Goal: Transaction & Acquisition: Purchase product/service

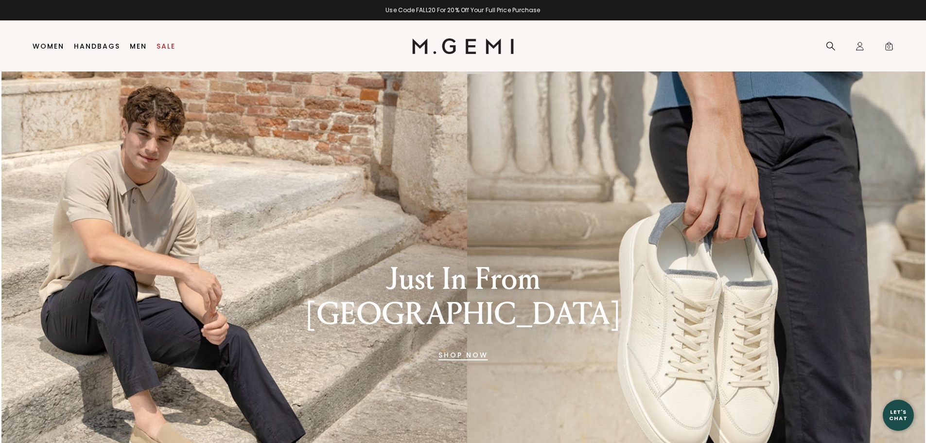
click at [440, 343] on link "SHOP NOW" at bounding box center [463, 354] width 50 height 23
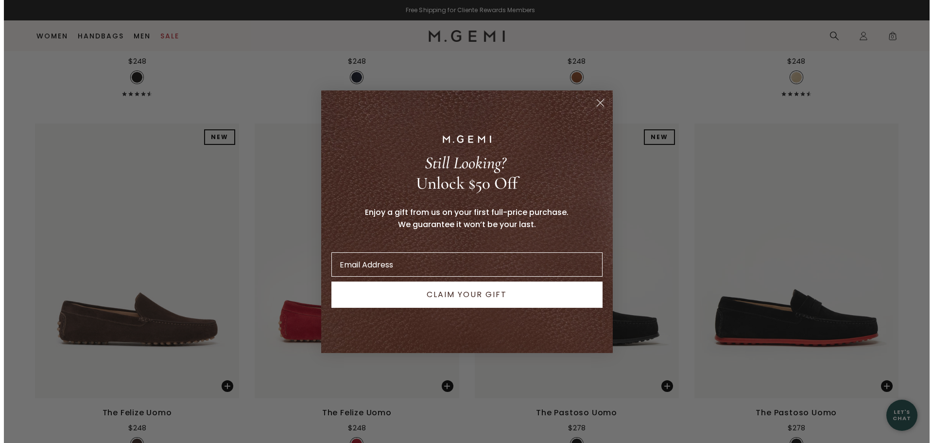
scroll to position [2276, 0]
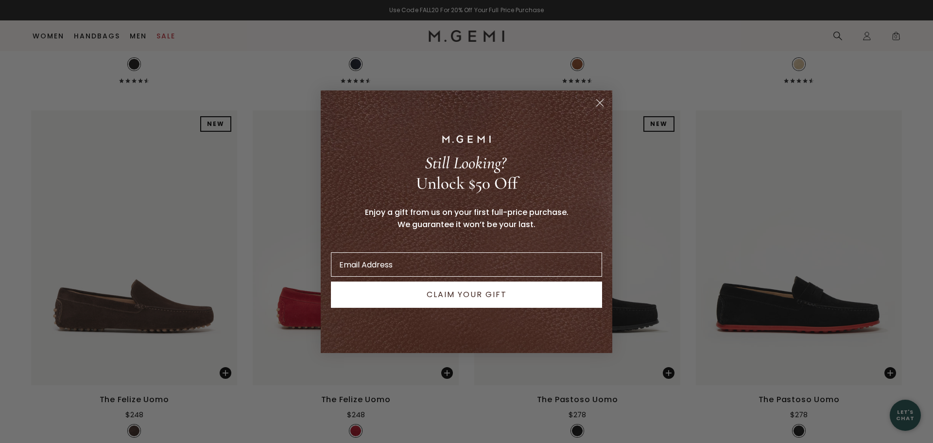
click at [596, 98] on circle "Close dialog" at bounding box center [600, 102] width 16 height 16
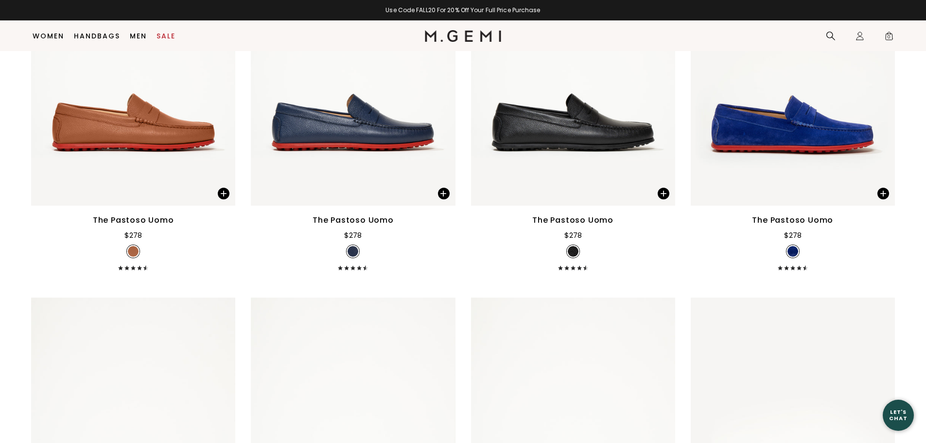
scroll to position [2798, 0]
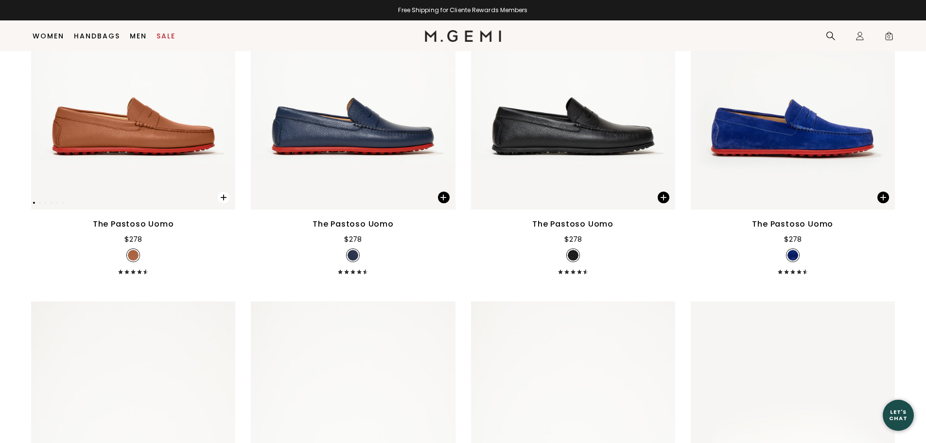
click at [221, 196] on span at bounding box center [224, 197] width 12 height 12
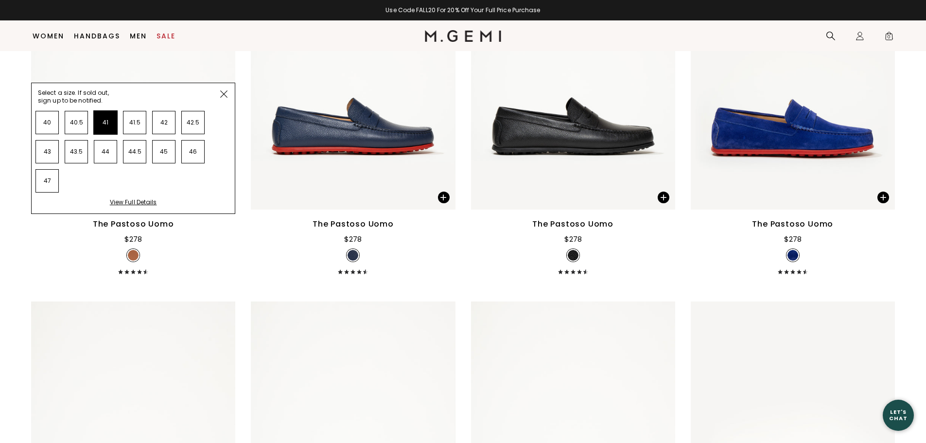
click at [105, 121] on li "41" at bounding box center [105, 122] width 23 height 23
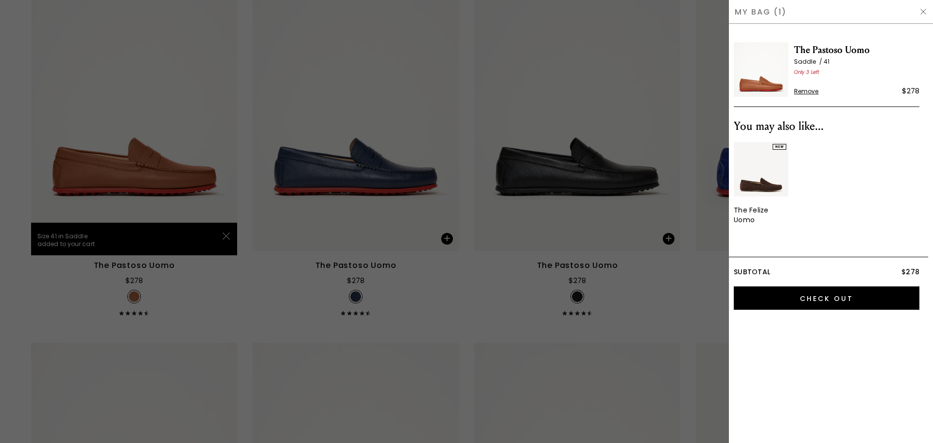
scroll to position [0, 0]
click at [189, 181] on div at bounding box center [466, 221] width 933 height 443
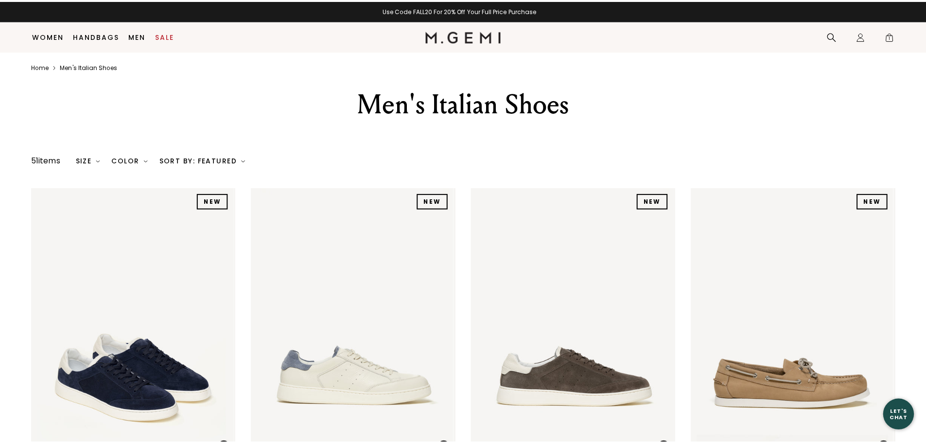
scroll to position [2759, 0]
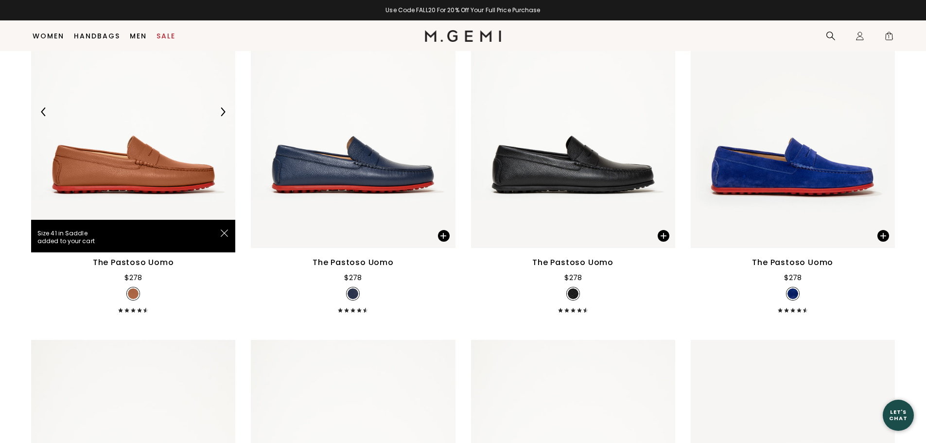
click at [157, 170] on img at bounding box center [133, 112] width 204 height 272
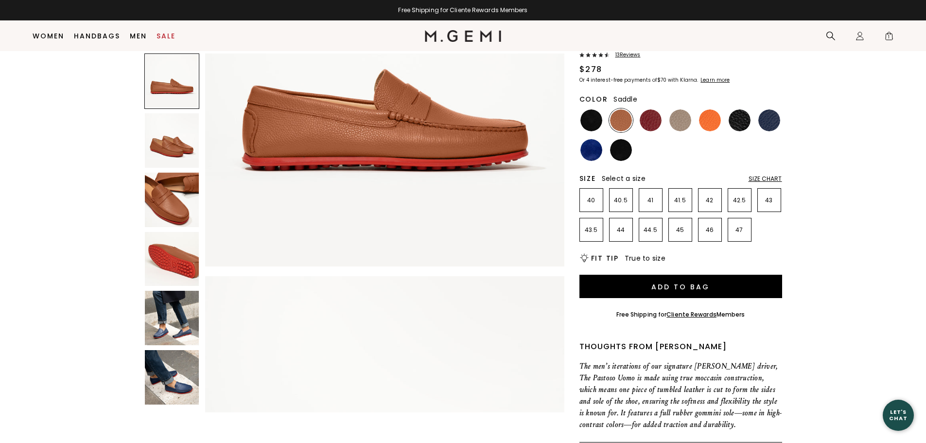
scroll to position [77, 0]
click at [622, 148] on img at bounding box center [621, 149] width 22 height 22
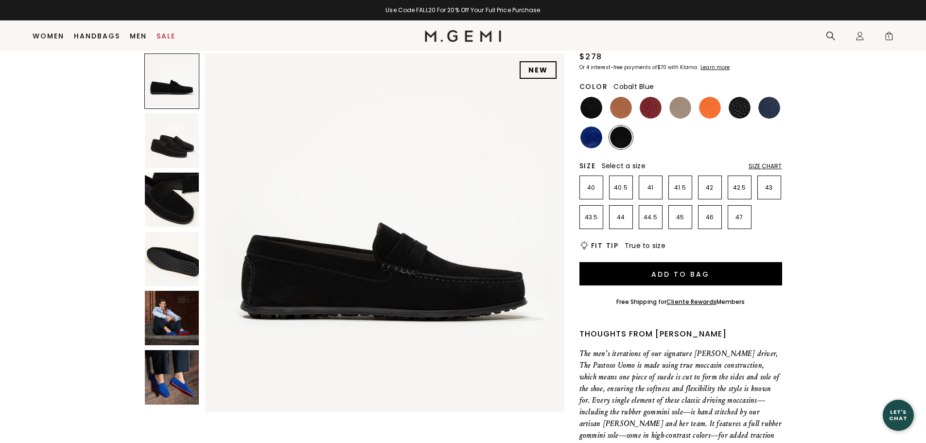
click at [594, 138] on img at bounding box center [591, 137] width 22 height 22
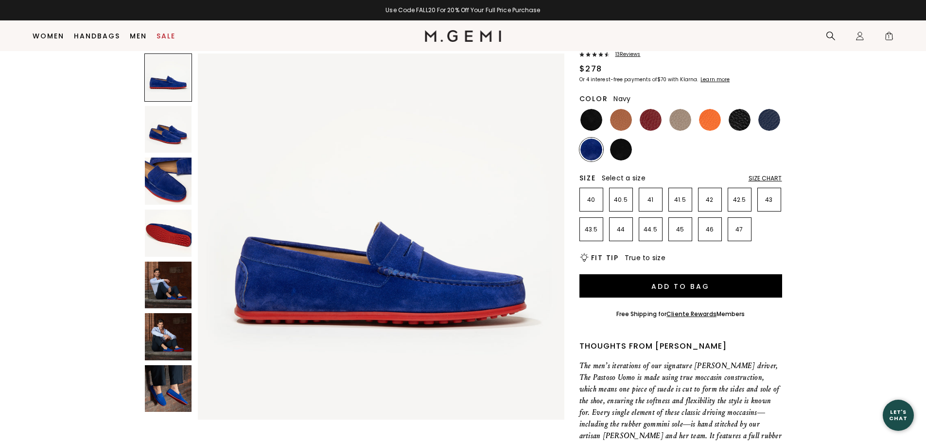
click at [765, 116] on img at bounding box center [769, 120] width 22 height 22
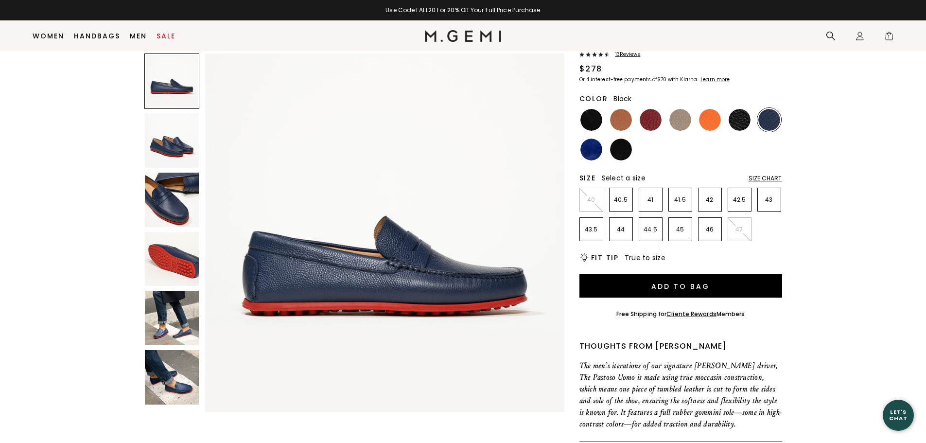
click at [739, 116] on img at bounding box center [739, 120] width 22 height 22
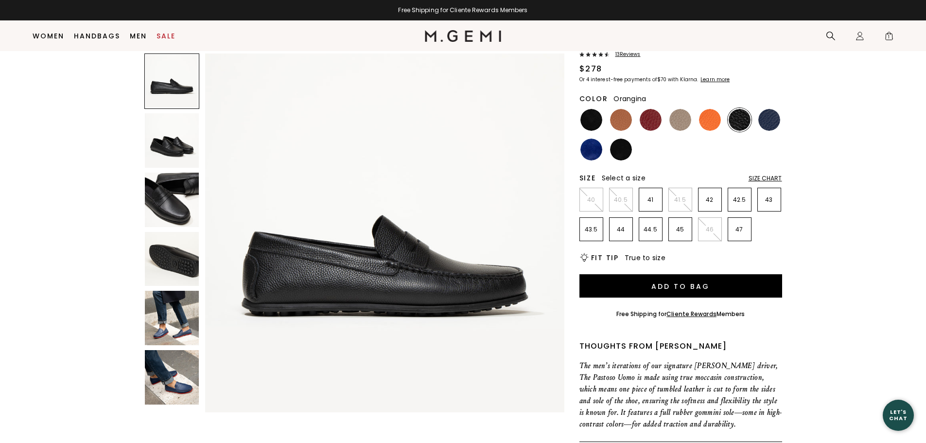
click at [710, 116] on img at bounding box center [710, 120] width 22 height 22
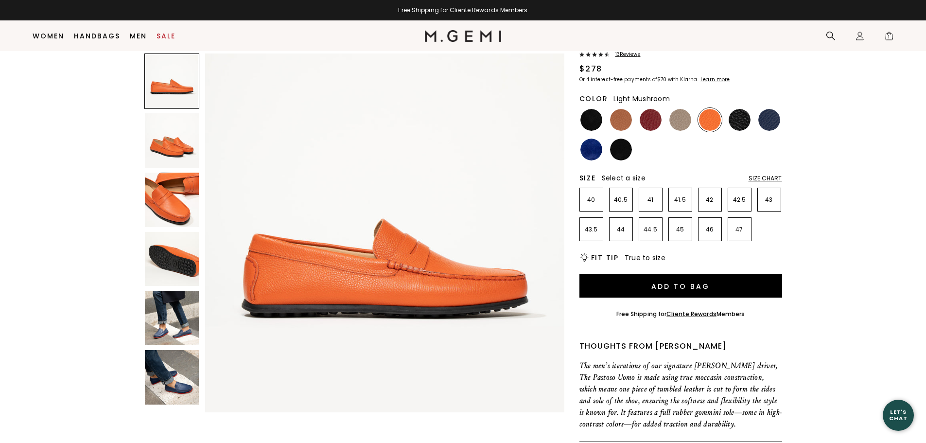
click at [673, 119] on img at bounding box center [680, 120] width 22 height 22
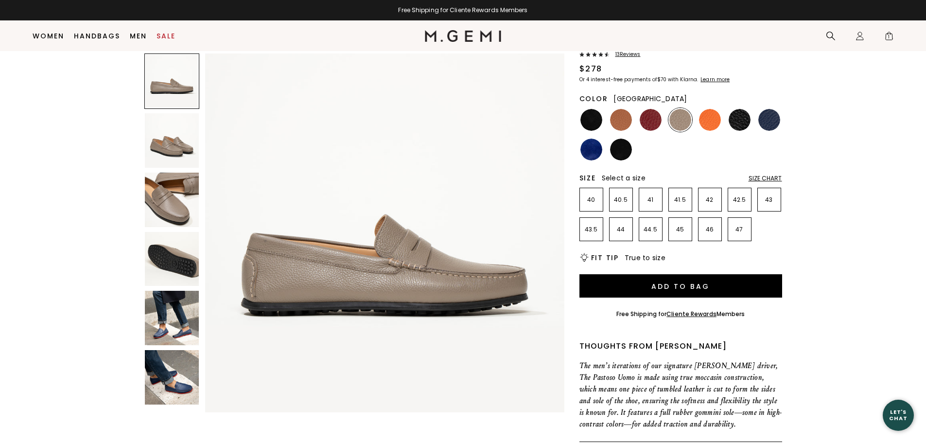
click at [643, 117] on img at bounding box center [650, 120] width 22 height 22
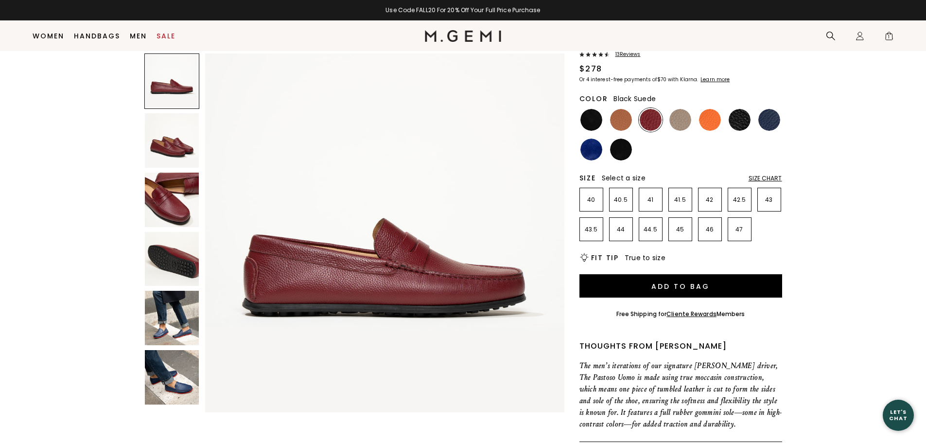
click at [617, 145] on img at bounding box center [621, 149] width 22 height 22
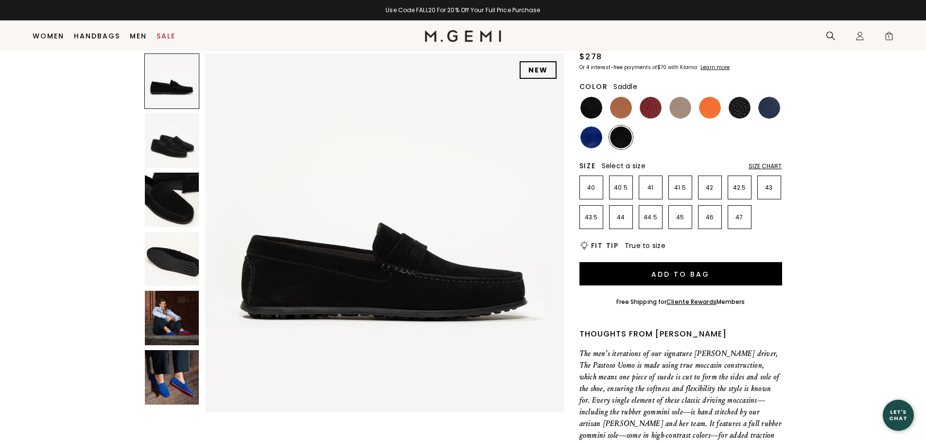
click at [616, 105] on img at bounding box center [621, 108] width 22 height 22
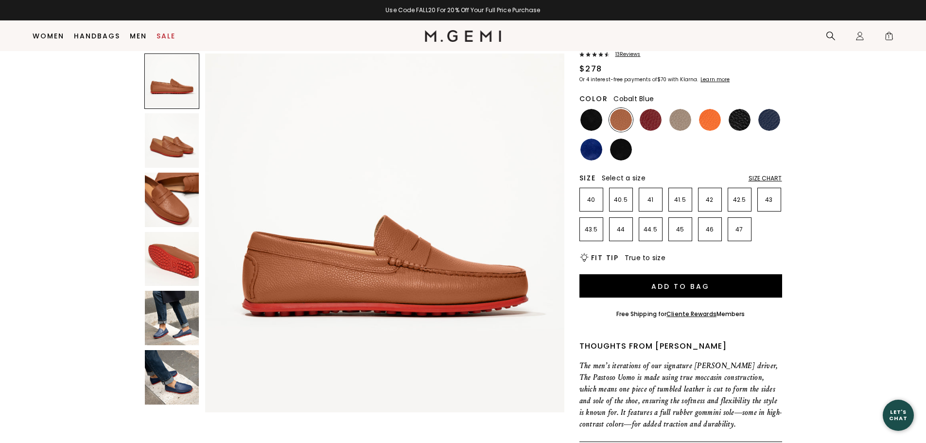
click at [595, 148] on img at bounding box center [591, 149] width 22 height 22
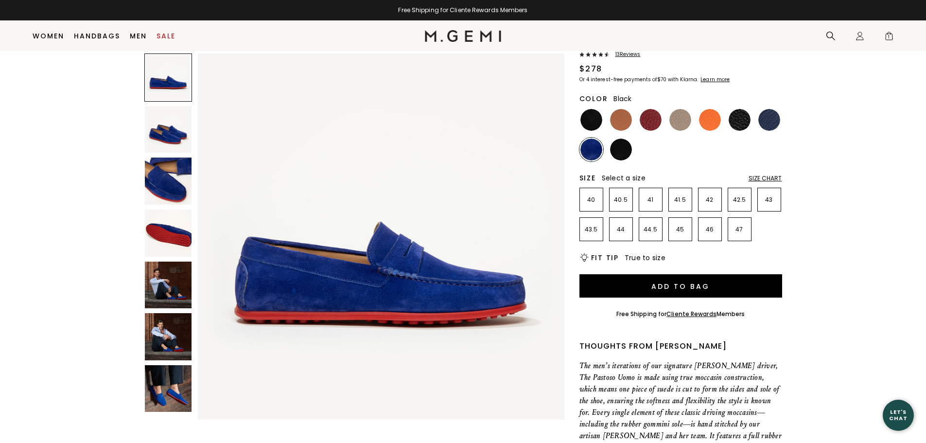
click at [587, 118] on img at bounding box center [591, 120] width 22 height 22
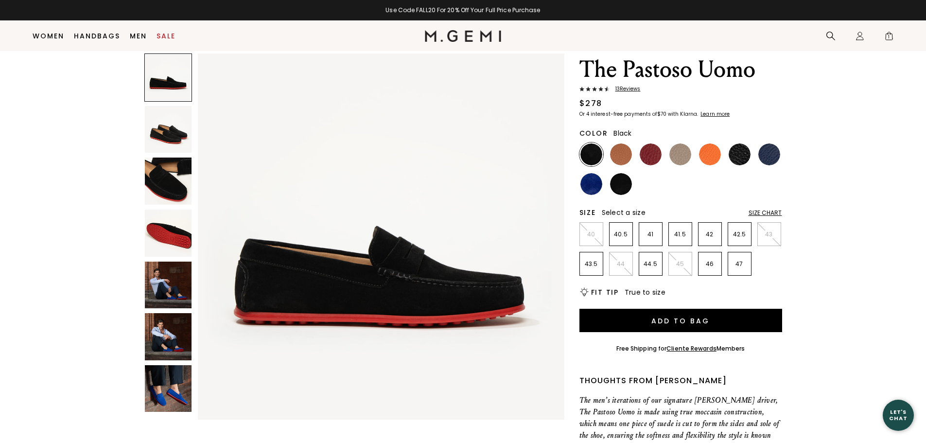
scroll to position [38, 0]
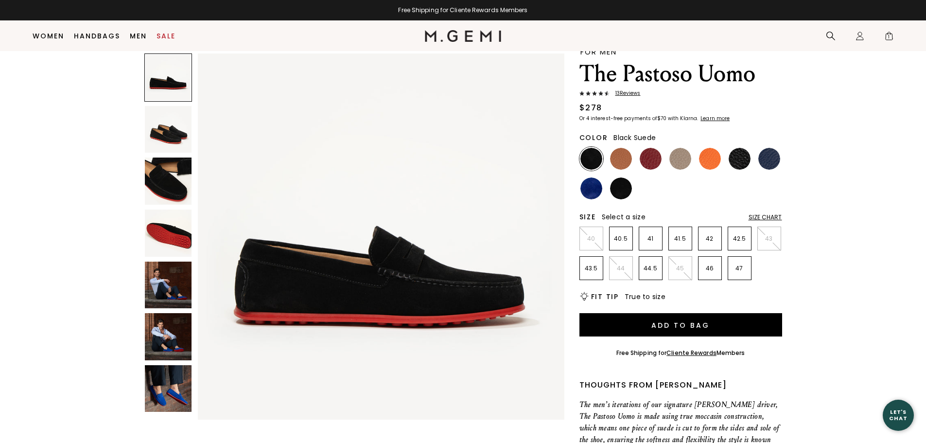
click at [620, 189] on img at bounding box center [621, 188] width 22 height 22
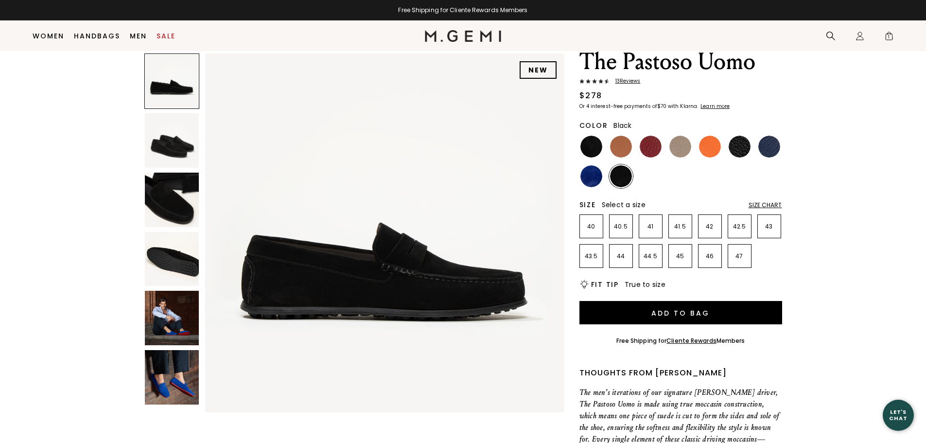
click at [589, 146] on img at bounding box center [591, 147] width 22 height 22
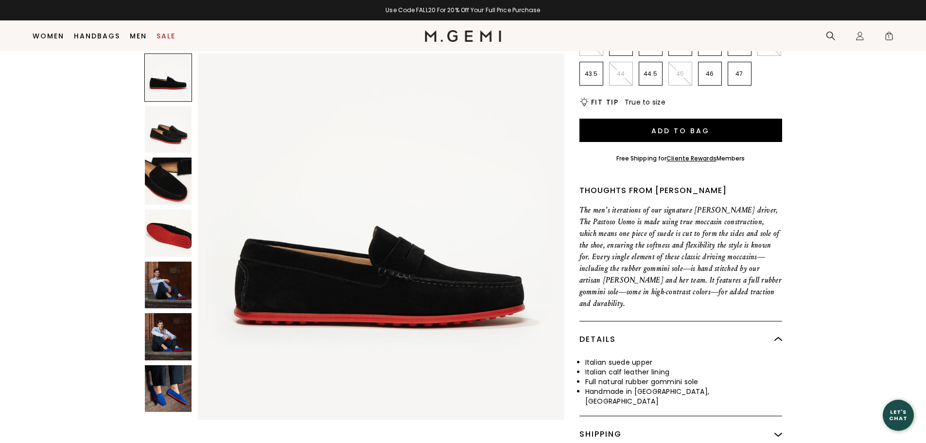
scroll to position [135, 0]
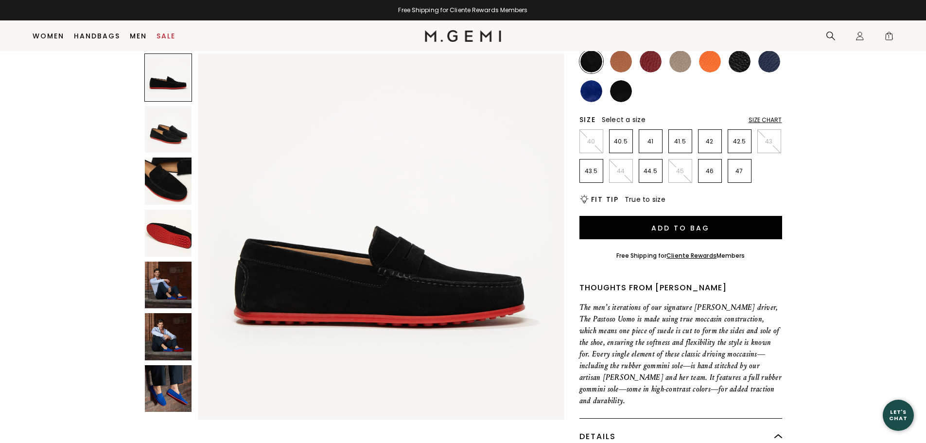
click at [616, 91] on img at bounding box center [621, 91] width 22 height 22
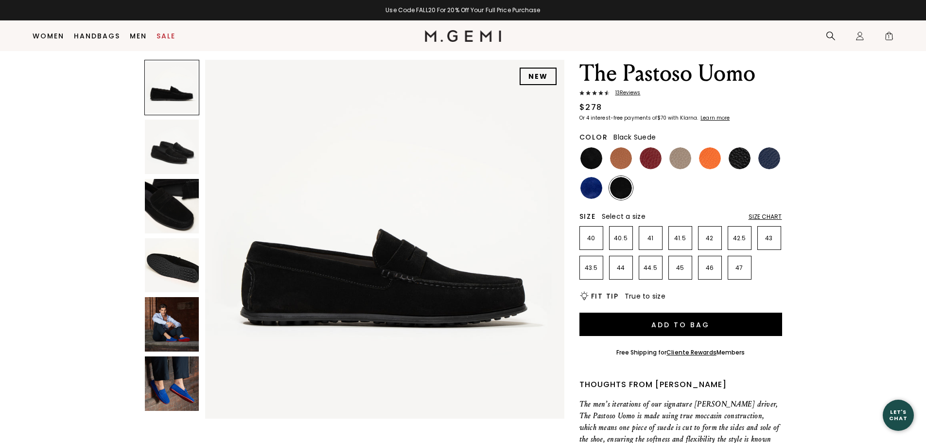
scroll to position [26, 0]
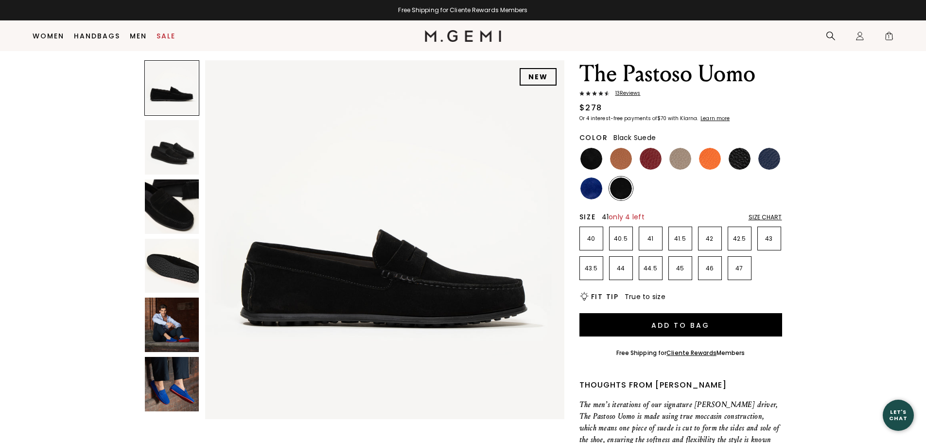
click at [641, 239] on p "41" at bounding box center [650, 239] width 23 height 8
click at [588, 241] on p "40" at bounding box center [591, 239] width 23 height 8
click at [595, 159] on img at bounding box center [591, 159] width 22 height 22
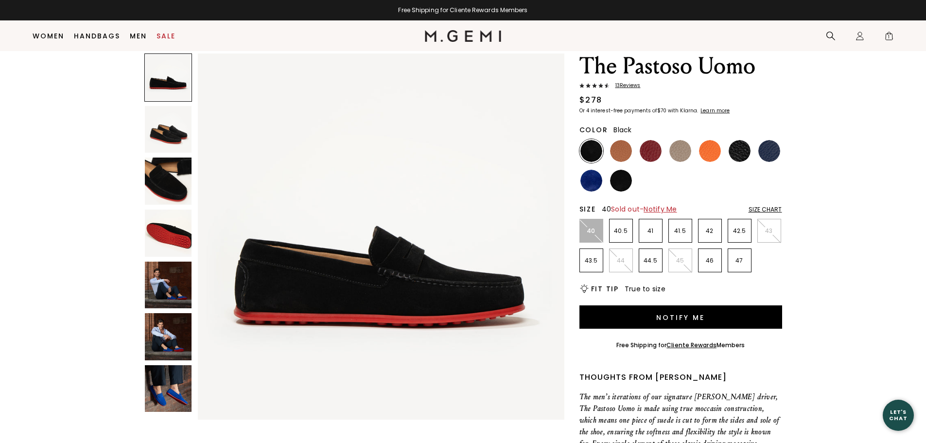
scroll to position [26, 0]
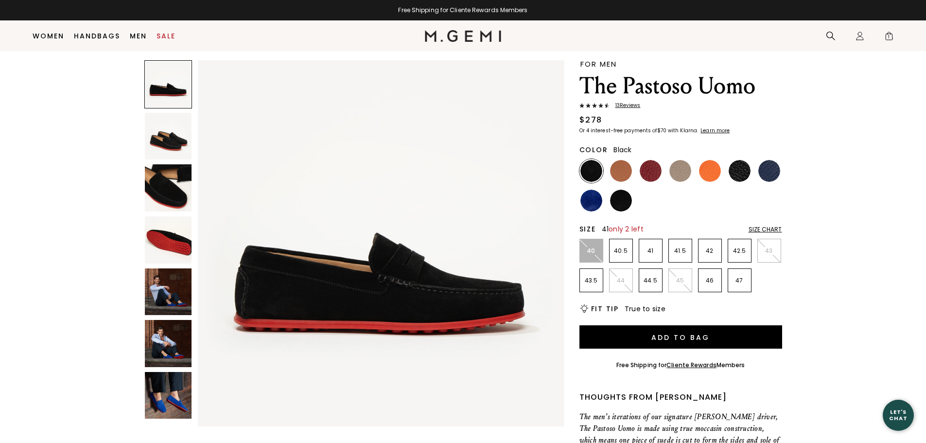
click at [655, 250] on p "41" at bounding box center [650, 251] width 23 height 8
click at [887, 35] on span "1" at bounding box center [889, 38] width 10 height 10
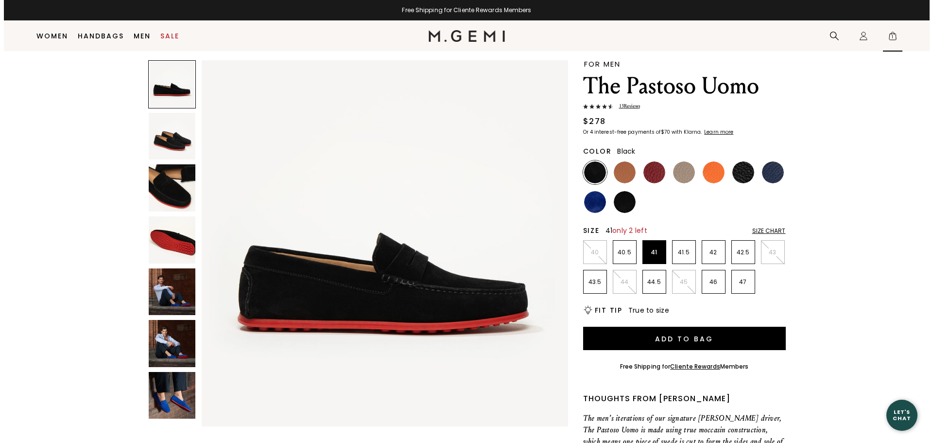
scroll to position [0, 0]
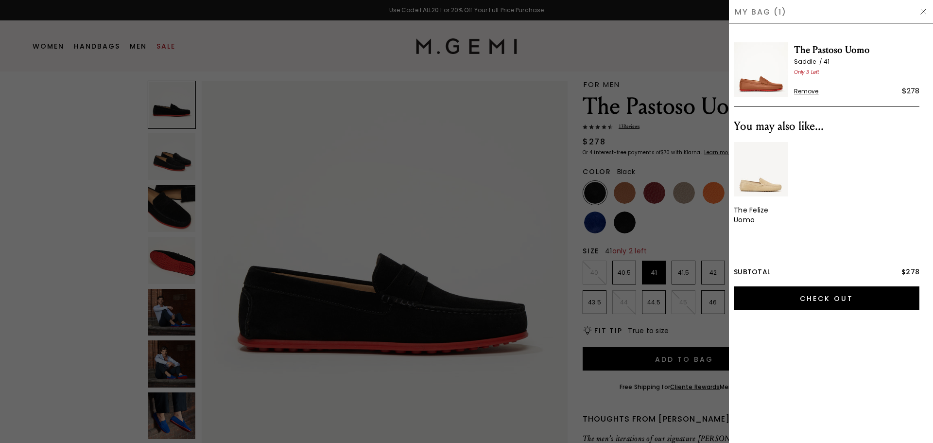
click at [926, 10] on img at bounding box center [923, 12] width 8 height 8
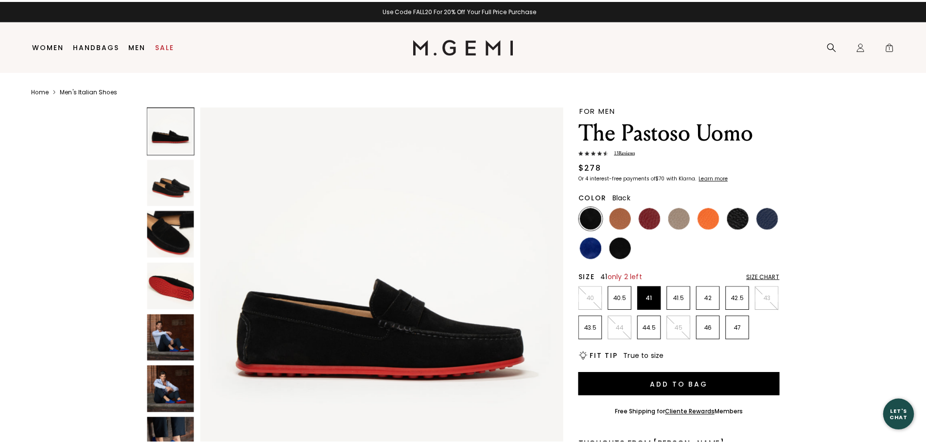
scroll to position [26, 0]
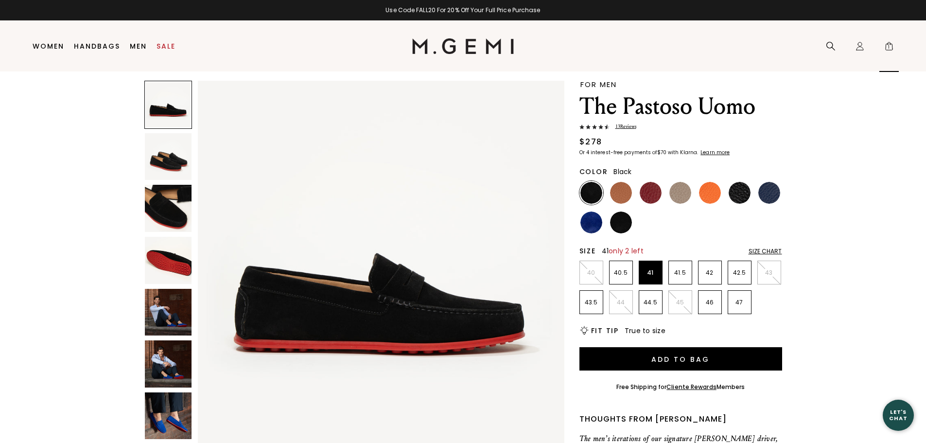
click at [887, 44] on span "1" at bounding box center [889, 48] width 10 height 10
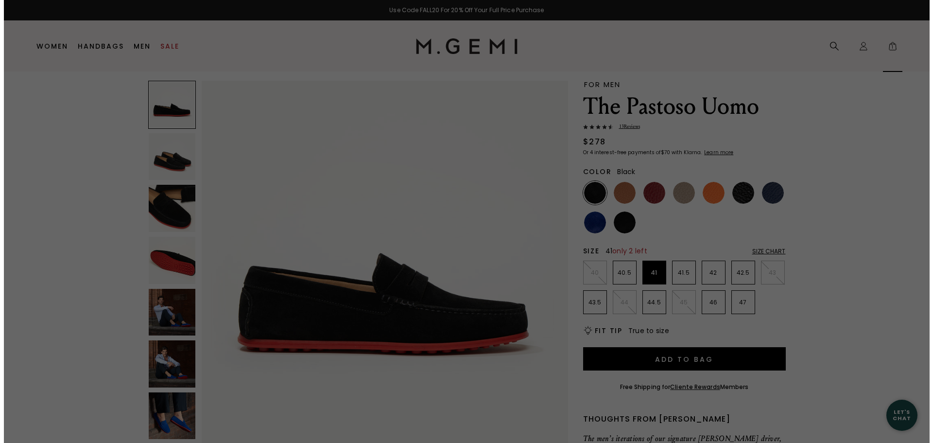
scroll to position [0, 0]
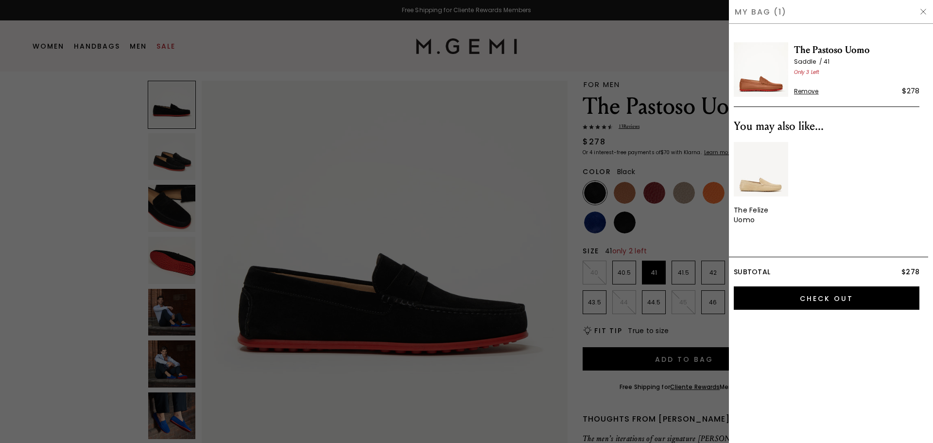
click at [809, 91] on span "Remove" at bounding box center [806, 91] width 25 height 8
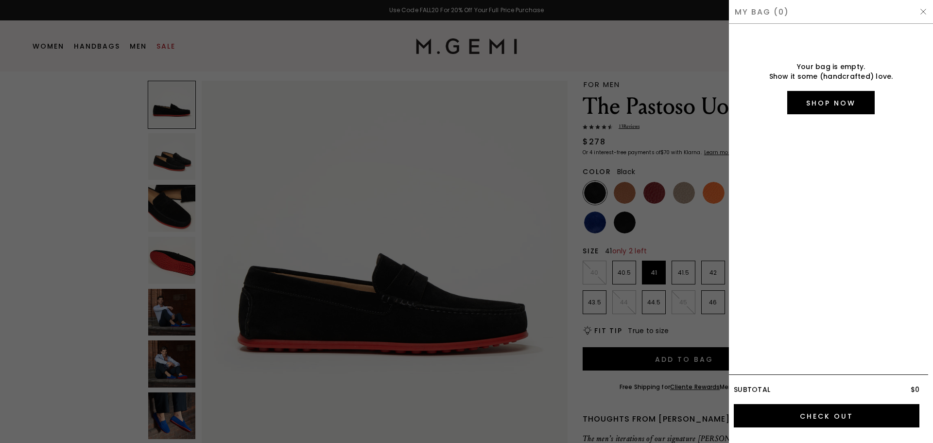
click at [595, 190] on div at bounding box center [466, 221] width 933 height 443
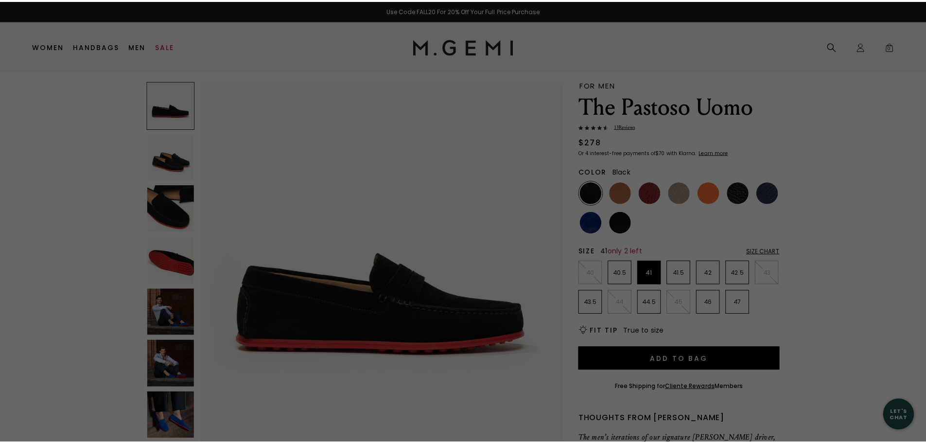
scroll to position [26, 0]
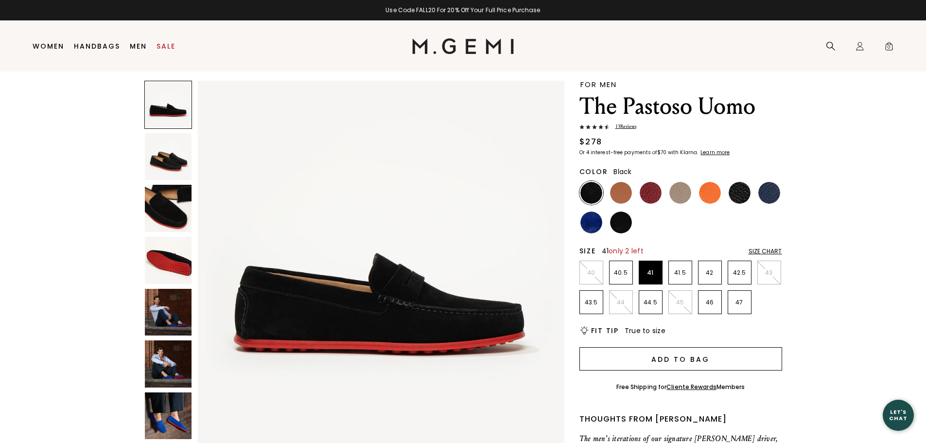
click at [664, 366] on button "Add to Bag" at bounding box center [680, 358] width 203 height 23
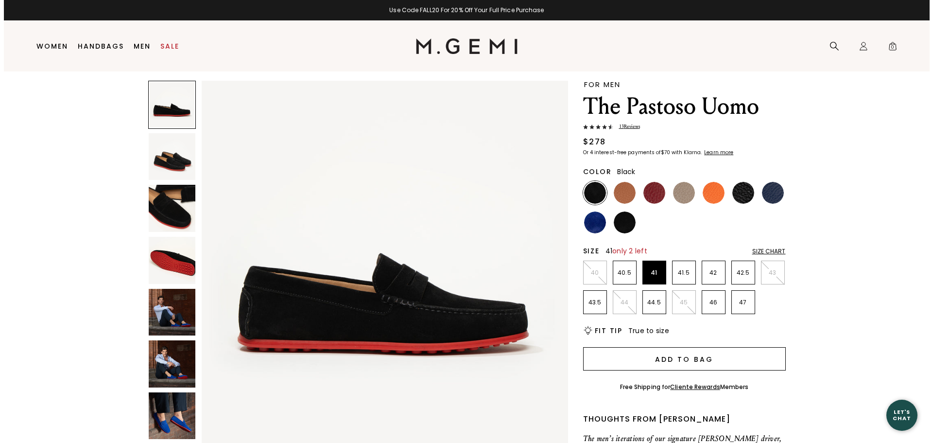
scroll to position [0, 0]
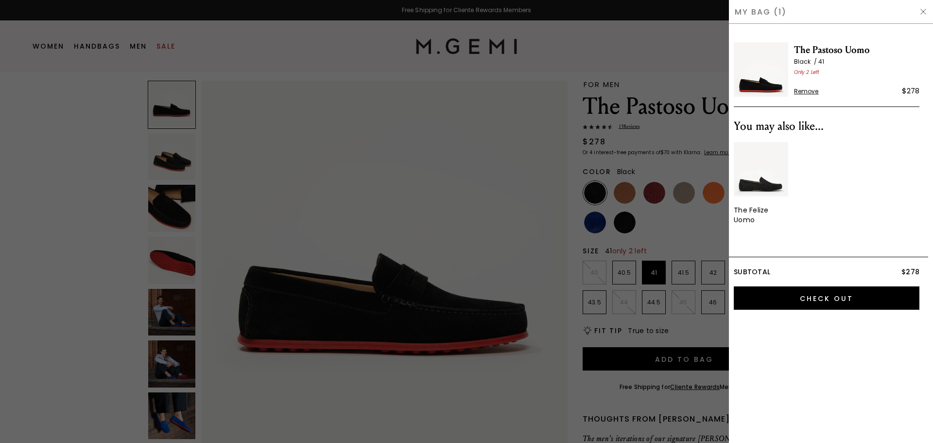
click at [761, 186] on img "1 / 1" at bounding box center [761, 169] width 54 height 54
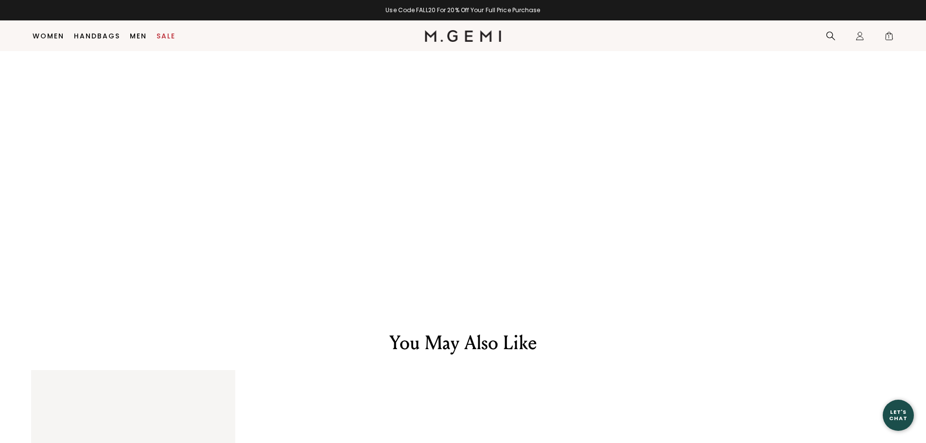
scroll to position [1243, 0]
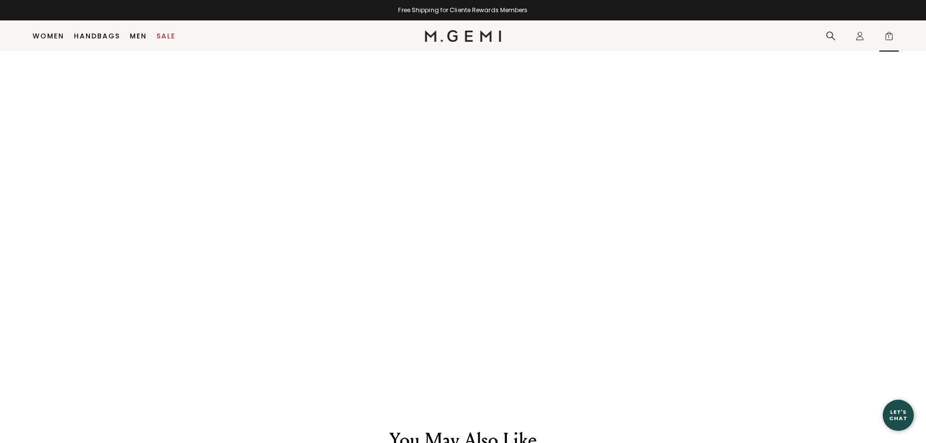
click at [889, 35] on span "1" at bounding box center [889, 38] width 10 height 10
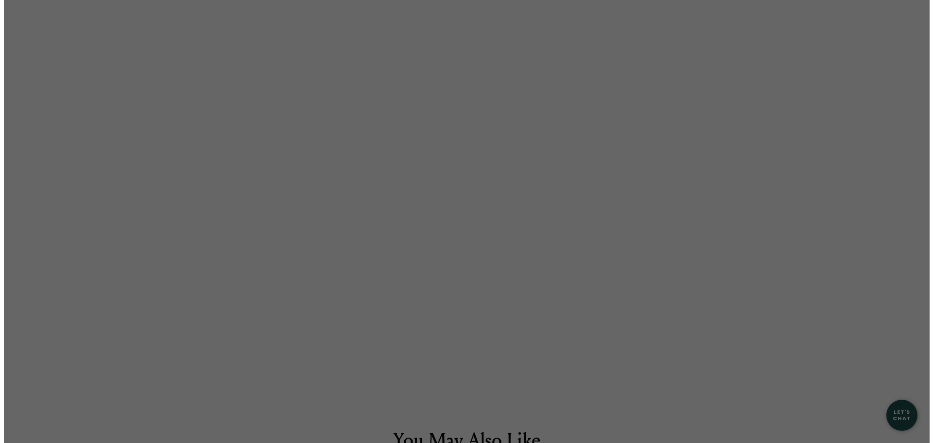
scroll to position [0, 0]
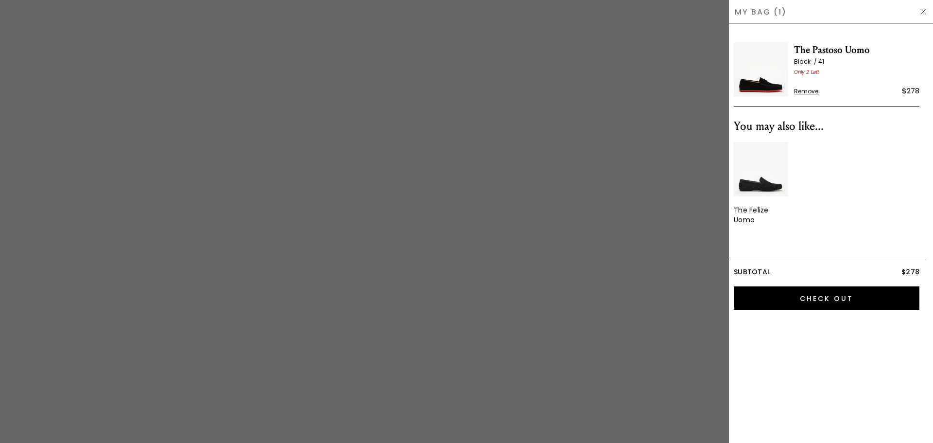
click at [808, 91] on span "Remove" at bounding box center [806, 91] width 25 height 8
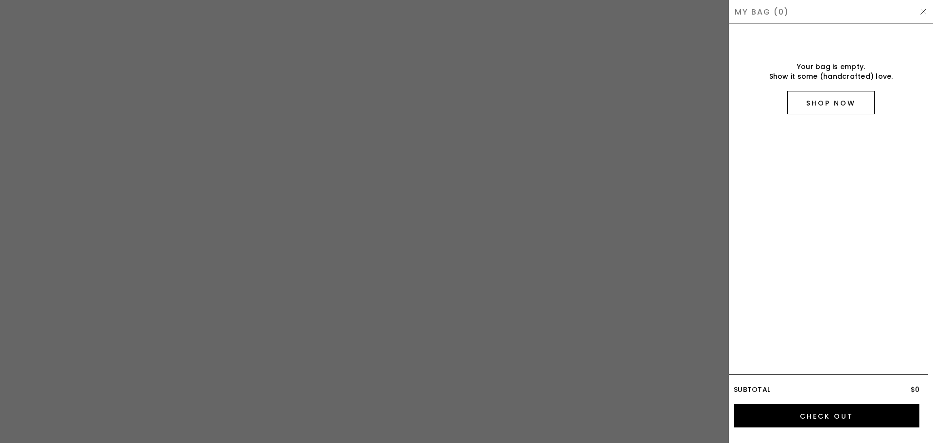
click at [811, 100] on link "Shop Now" at bounding box center [830, 102] width 87 height 23
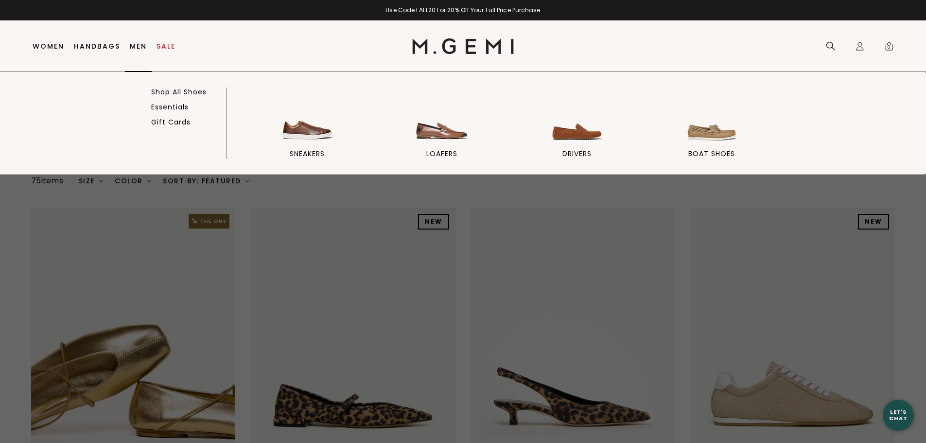
click at [141, 45] on link "Men" at bounding box center [138, 46] width 17 height 8
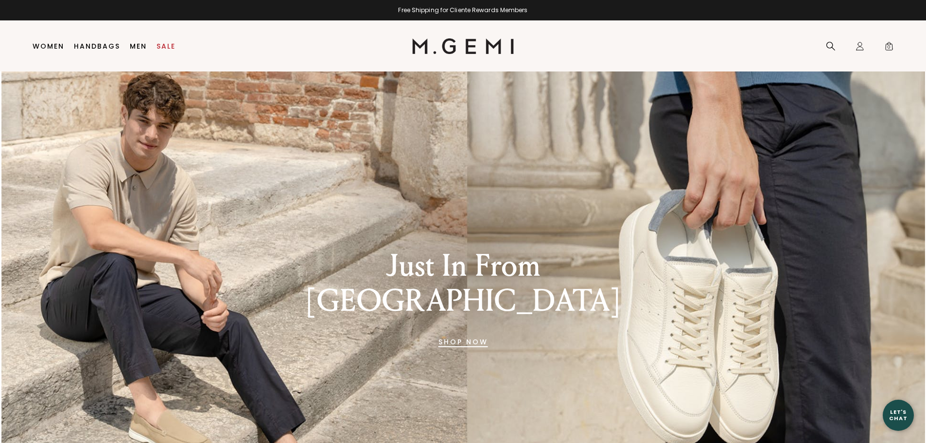
scroll to position [15, 0]
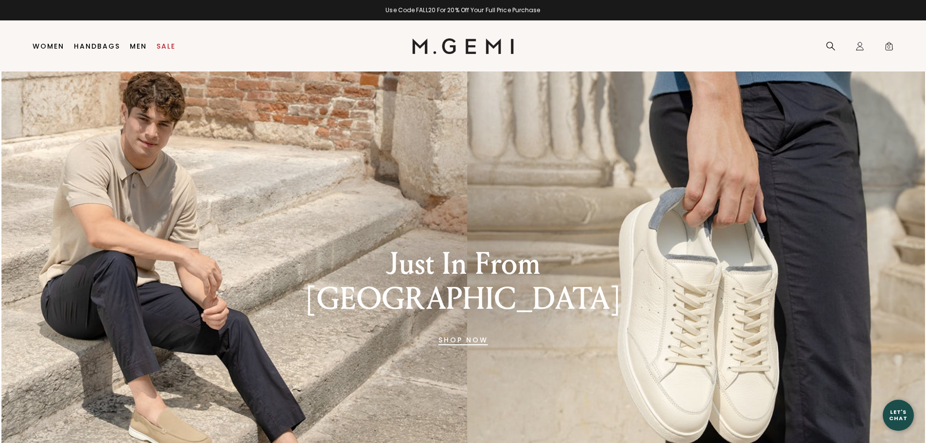
click at [459, 328] on link "SHOP NOW" at bounding box center [463, 339] width 50 height 23
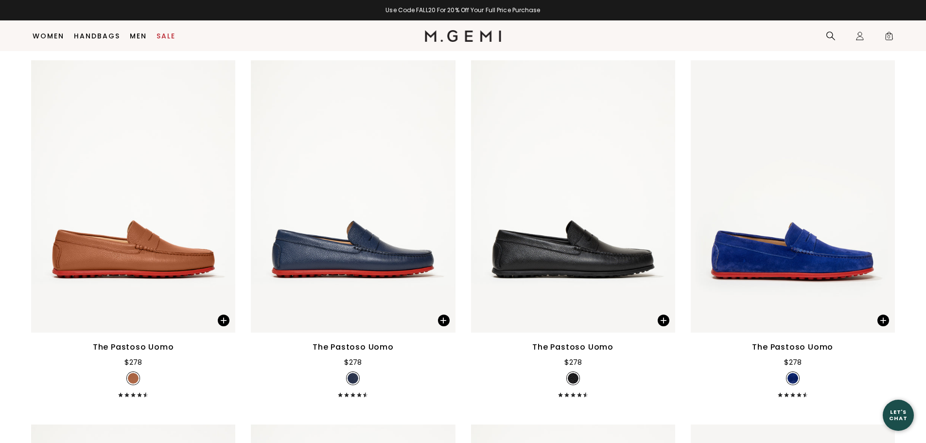
scroll to position [2700, 0]
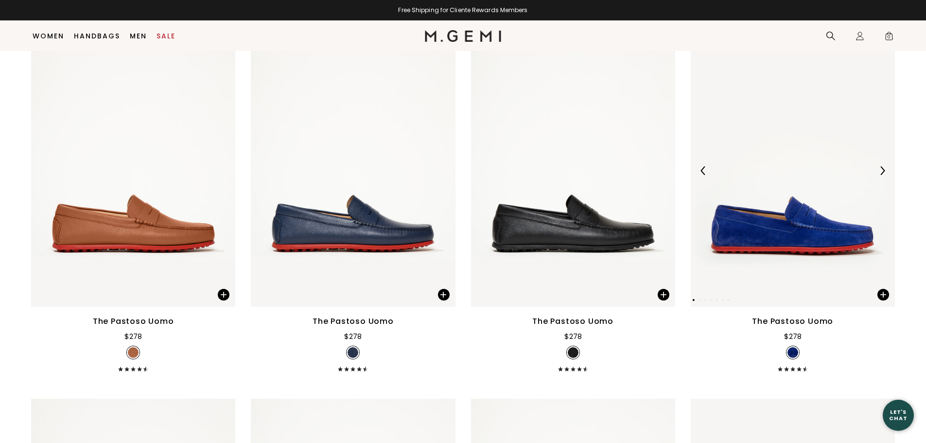
click at [779, 235] on img at bounding box center [792, 170] width 204 height 272
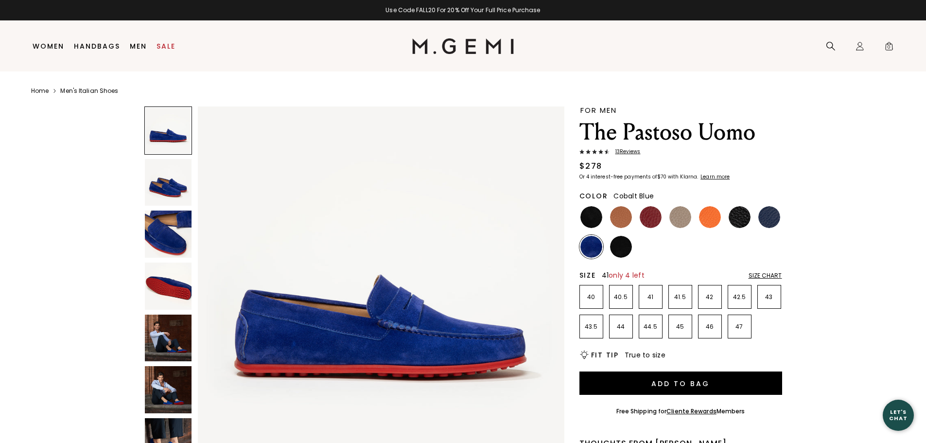
click at [654, 297] on p "41" at bounding box center [650, 297] width 23 height 8
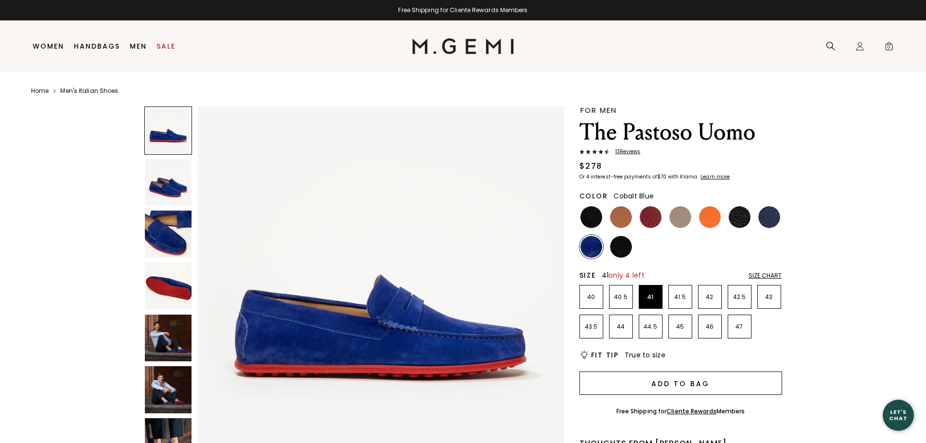
click at [649, 383] on button "Add to Bag" at bounding box center [680, 382] width 203 height 23
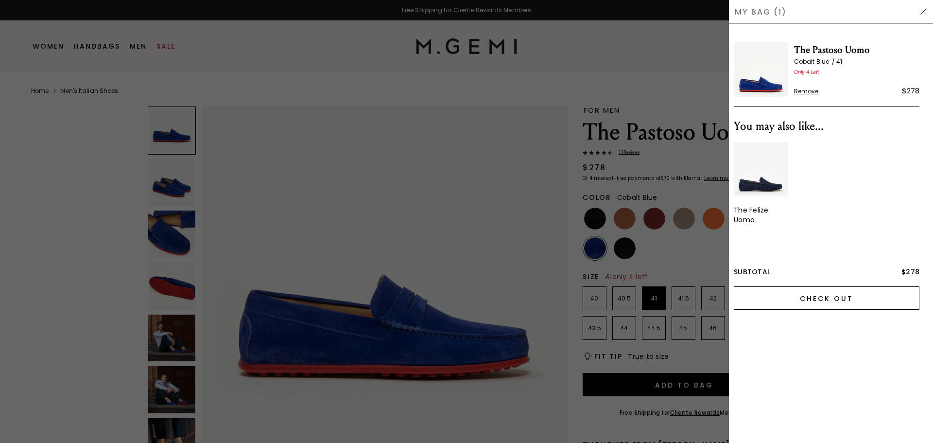
click at [793, 296] on input "Check Out" at bounding box center [827, 297] width 186 height 23
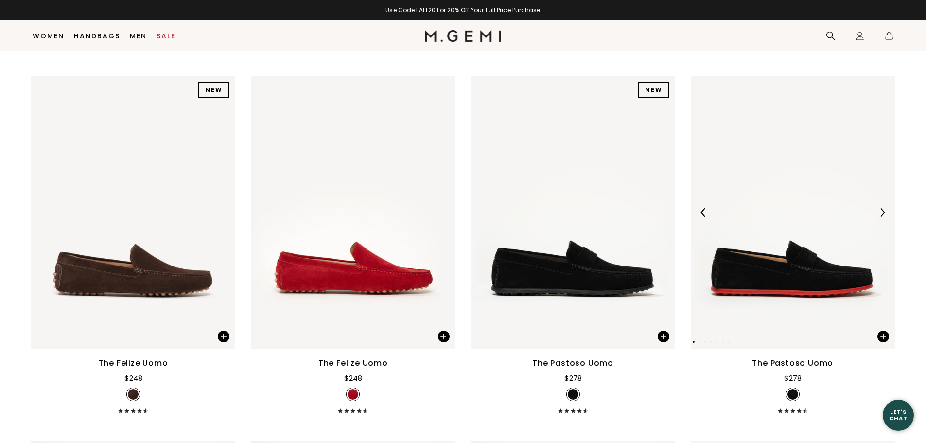
scroll to position [2312, 0]
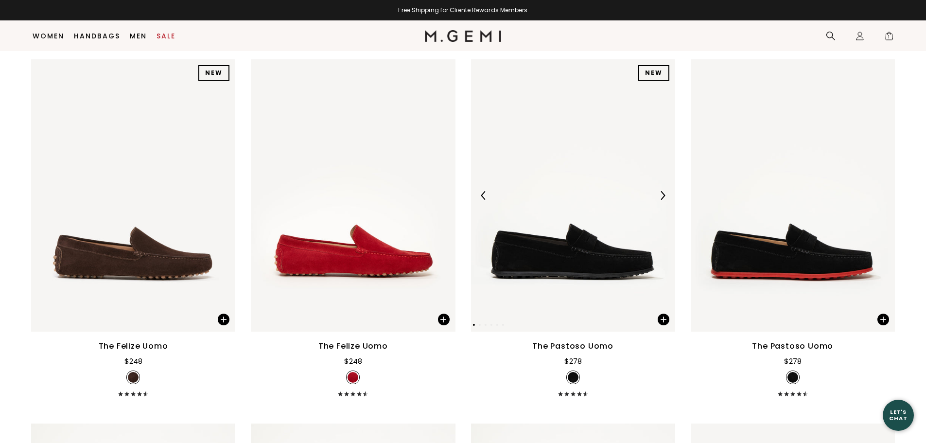
click at [602, 253] on img at bounding box center [573, 195] width 204 height 272
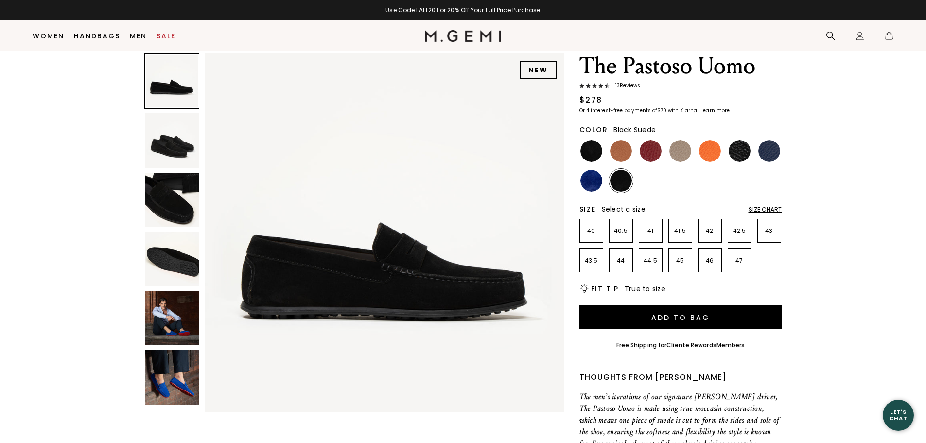
scroll to position [28, 0]
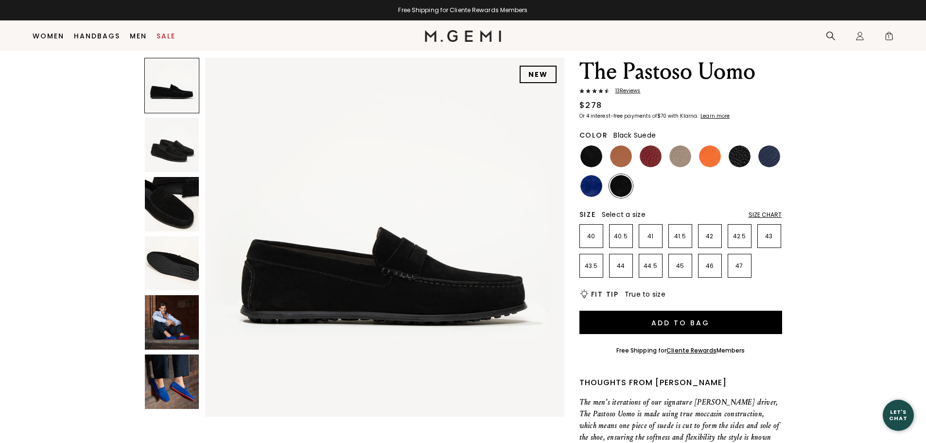
click at [622, 189] on img at bounding box center [621, 186] width 22 height 22
click at [585, 156] on img at bounding box center [591, 156] width 22 height 22
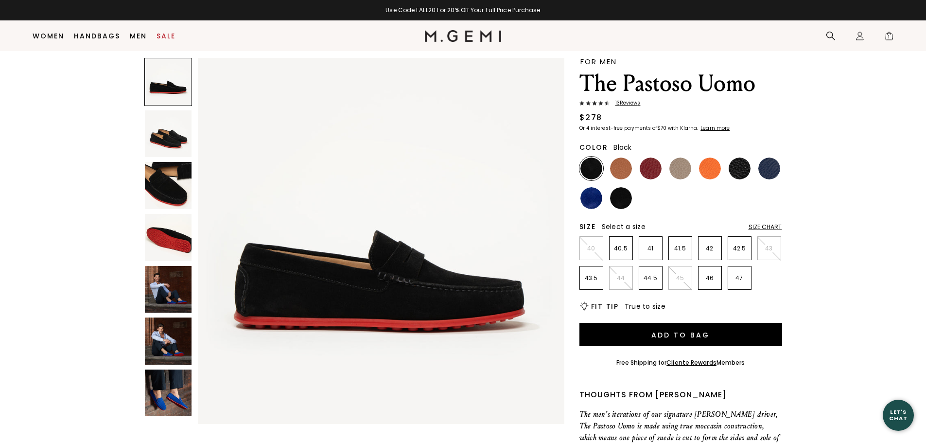
click at [734, 165] on img at bounding box center [739, 168] width 22 height 22
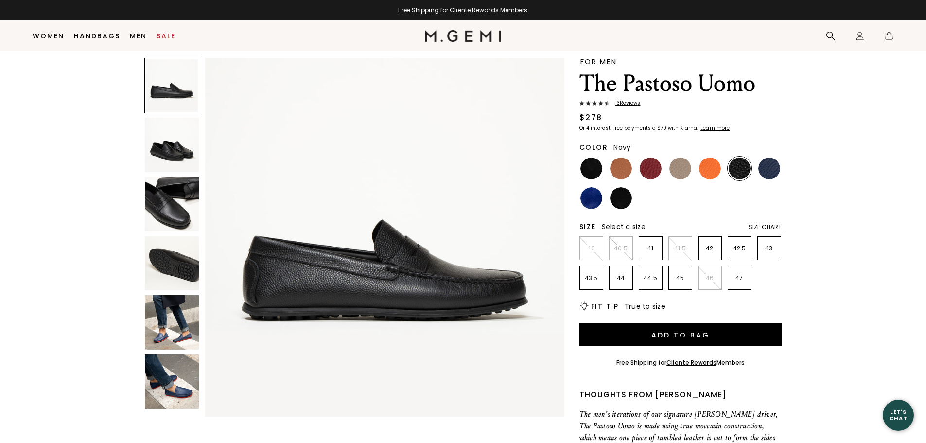
click at [768, 170] on img at bounding box center [769, 168] width 22 height 22
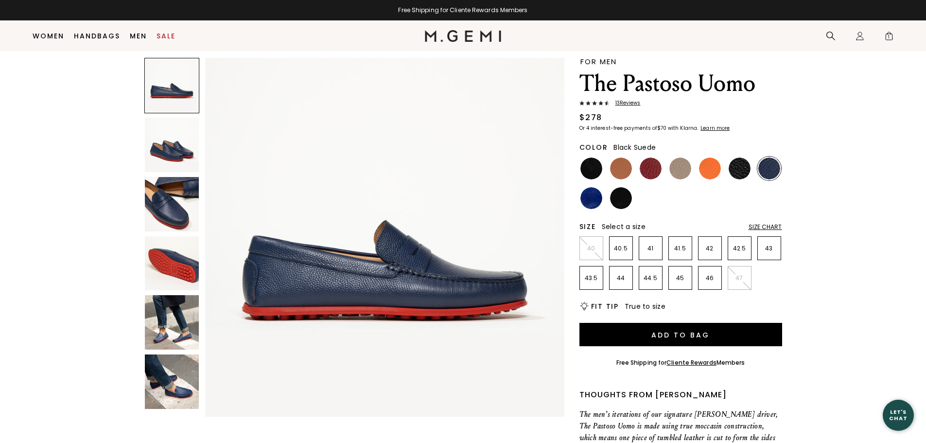
click at [620, 198] on img at bounding box center [621, 198] width 22 height 22
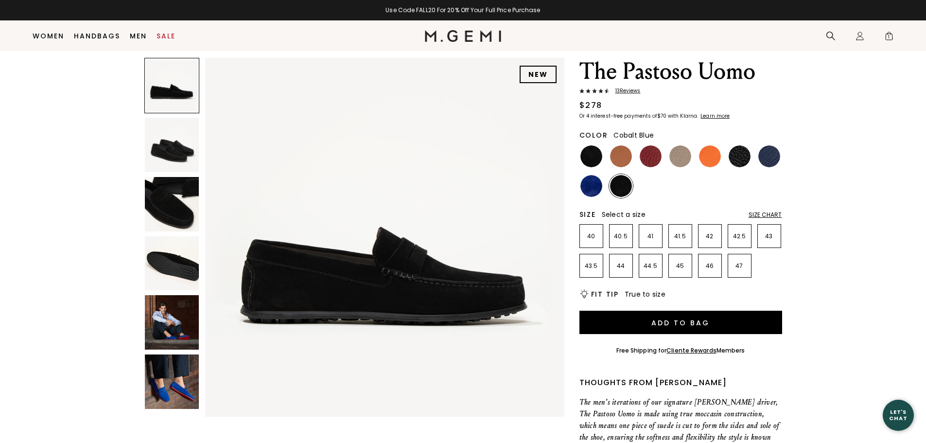
click at [590, 184] on img at bounding box center [591, 186] width 22 height 22
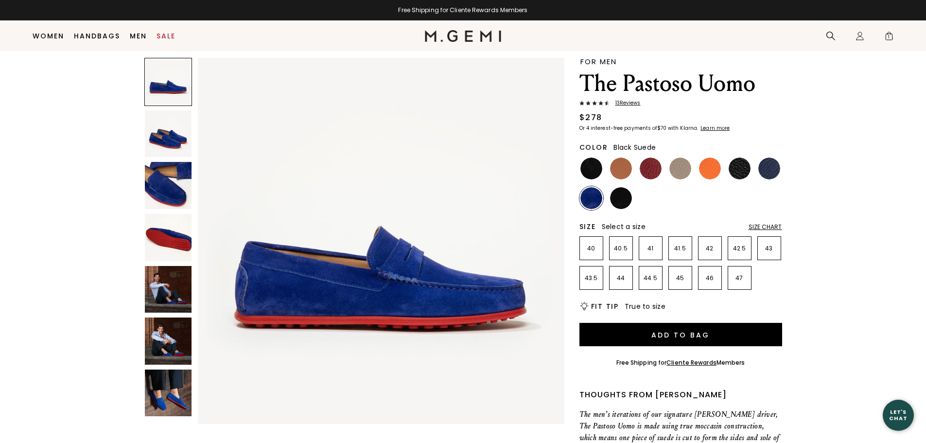
click at [618, 198] on img at bounding box center [621, 198] width 22 height 22
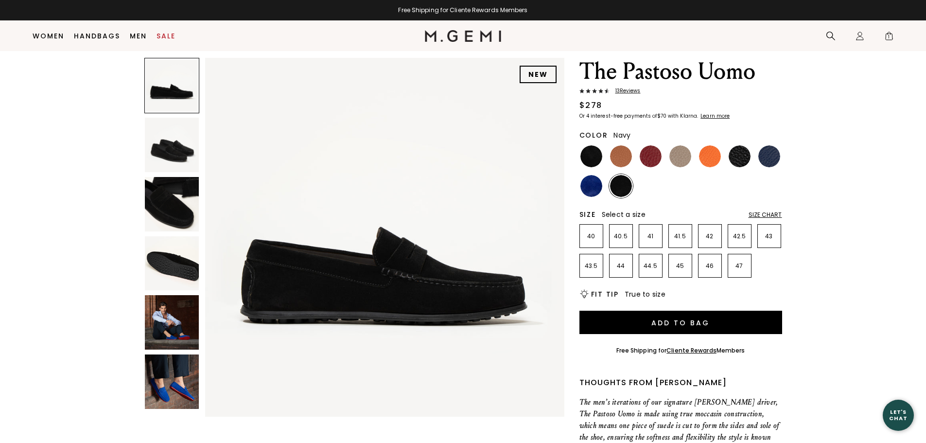
click at [766, 155] on img at bounding box center [769, 156] width 22 height 22
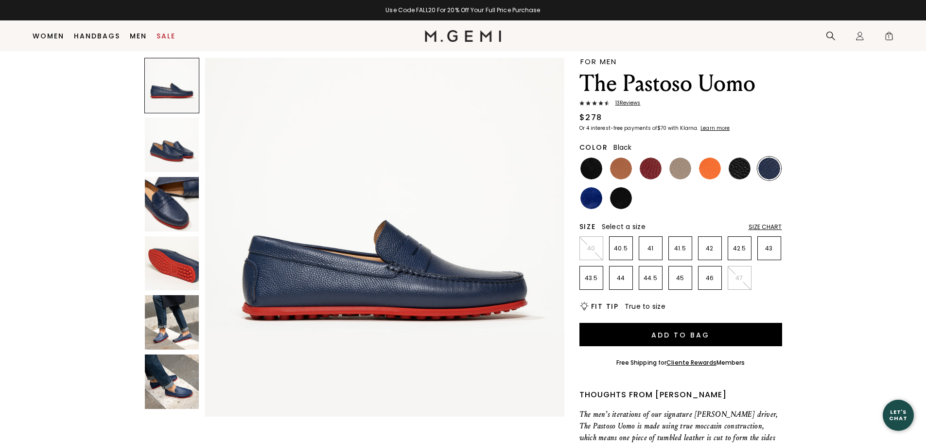
click at [737, 168] on img at bounding box center [739, 168] width 22 height 22
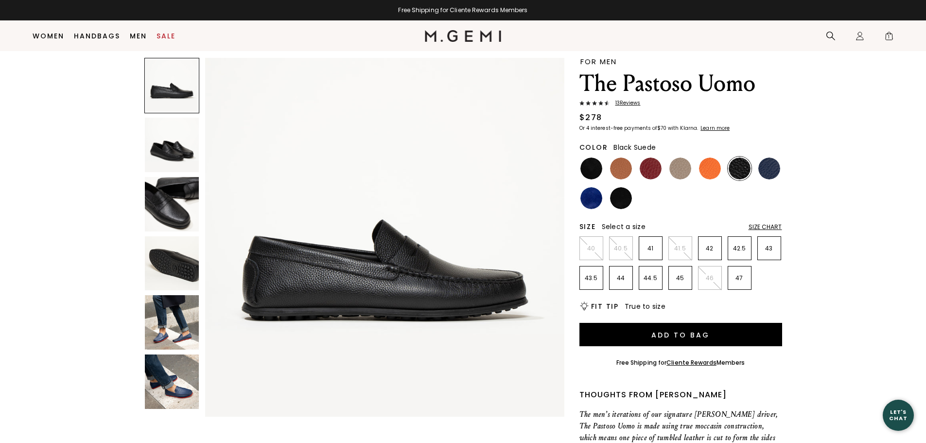
click at [612, 198] on img at bounding box center [621, 198] width 22 height 22
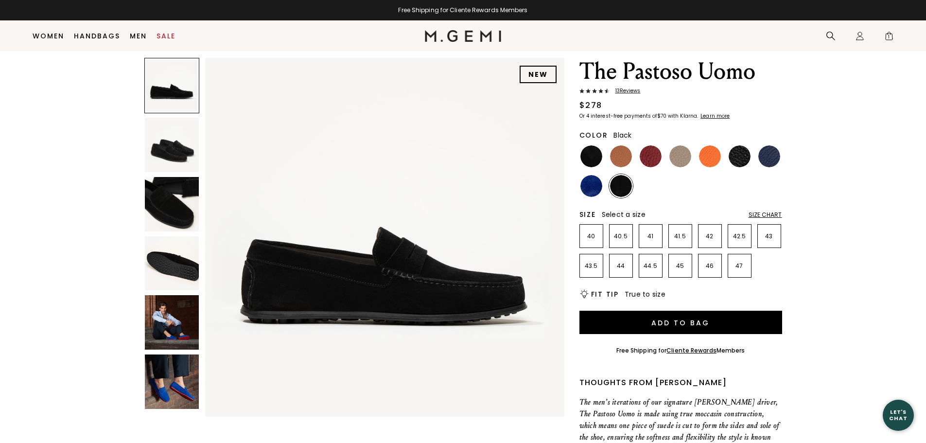
click at [585, 158] on img at bounding box center [591, 156] width 22 height 22
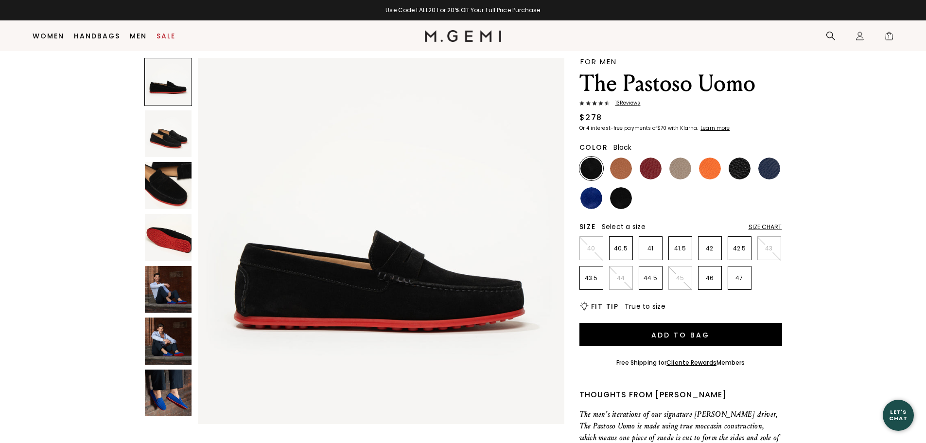
click at [495, 237] on img at bounding box center [381, 241] width 366 height 366
click at [495, 236] on img at bounding box center [381, 241] width 366 height 366
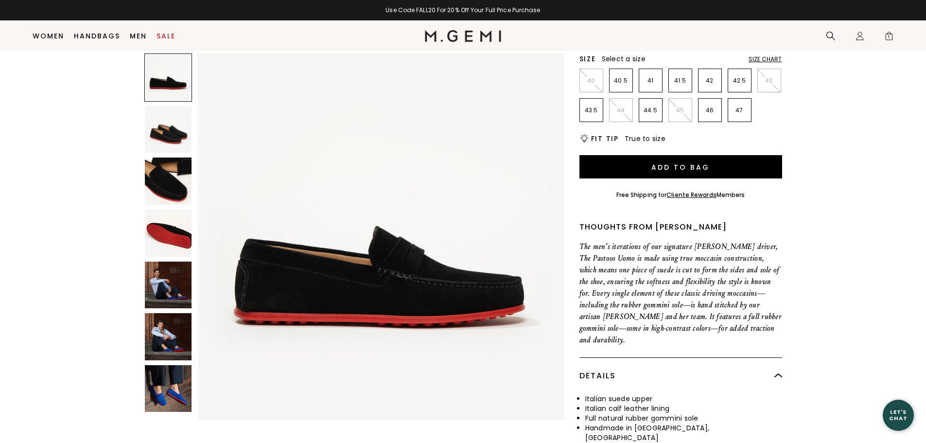
scroll to position [174, 0]
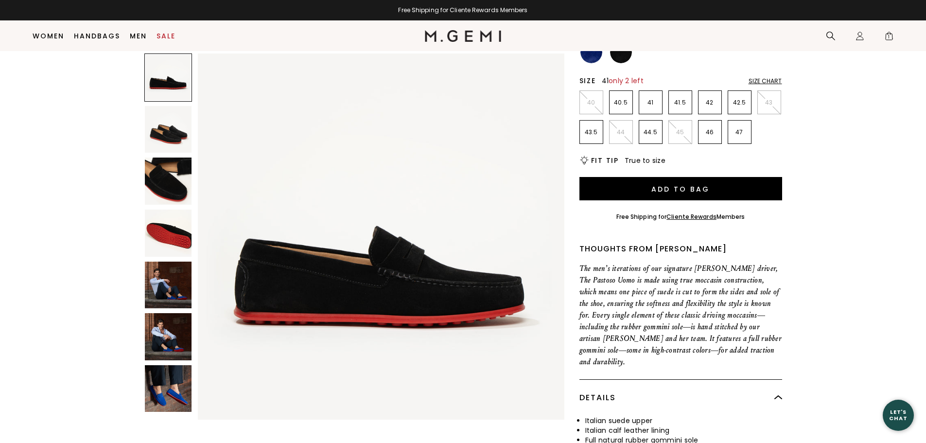
click at [652, 101] on p "41" at bounding box center [650, 103] width 23 height 8
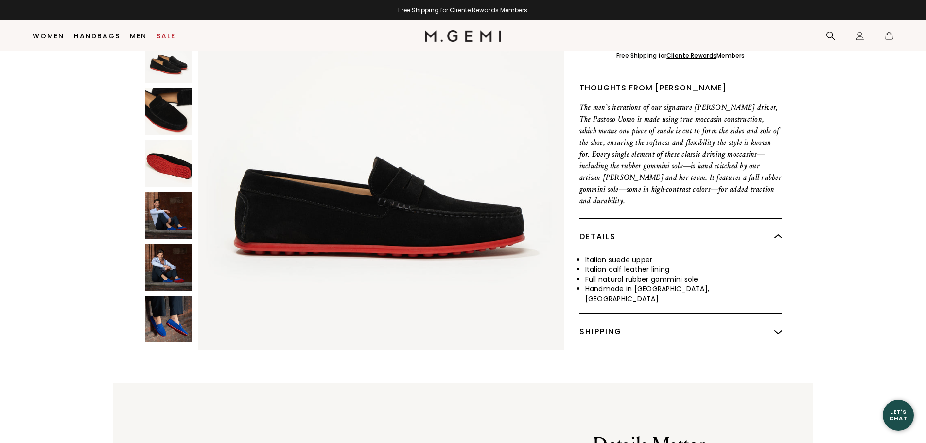
scroll to position [271, 0]
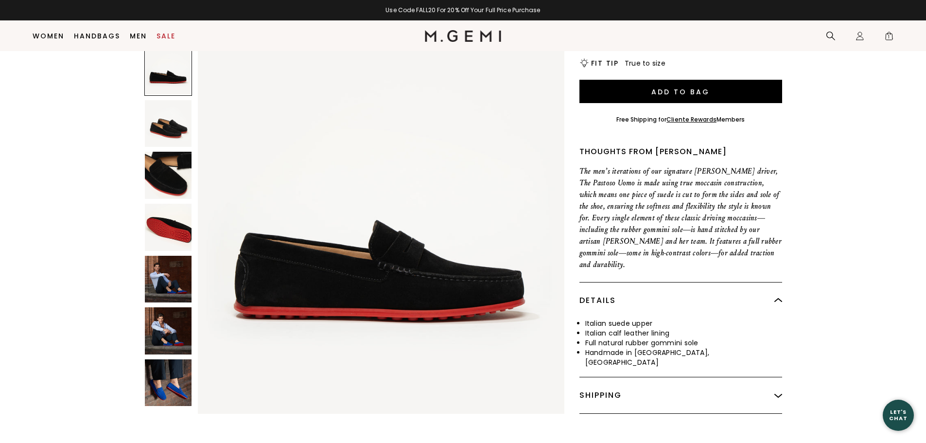
click at [170, 162] on img at bounding box center [168, 175] width 47 height 47
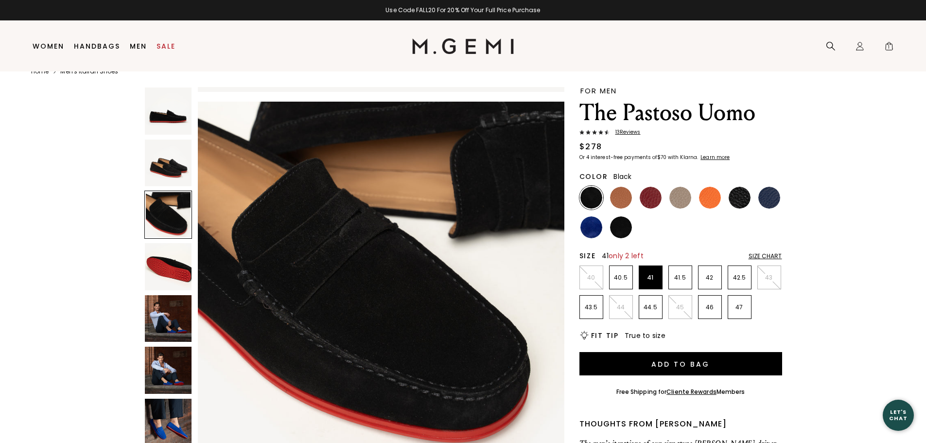
scroll to position [20, 0]
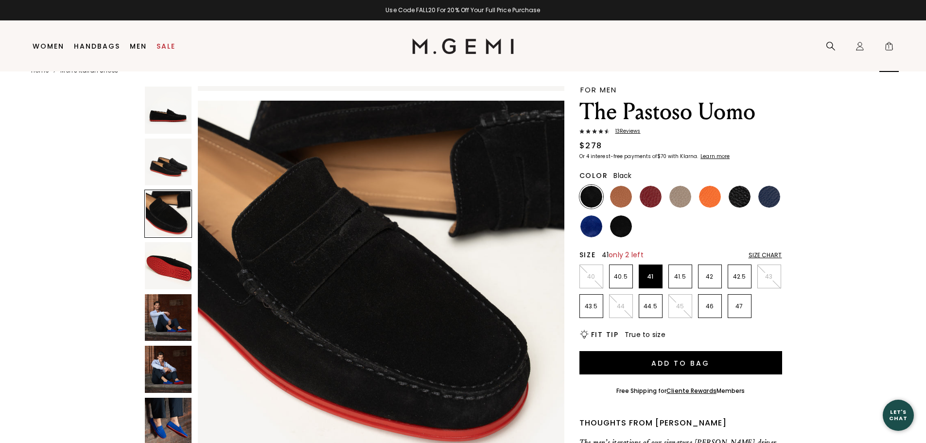
click at [888, 45] on span "1" at bounding box center [889, 48] width 10 height 10
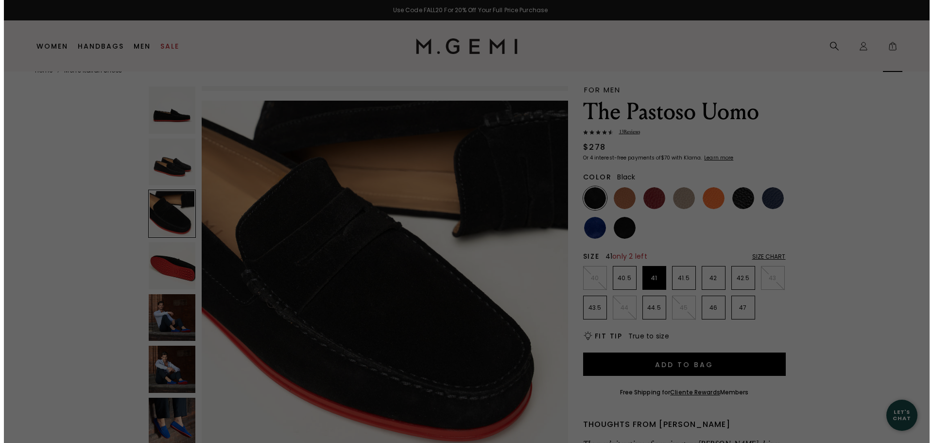
scroll to position [0, 0]
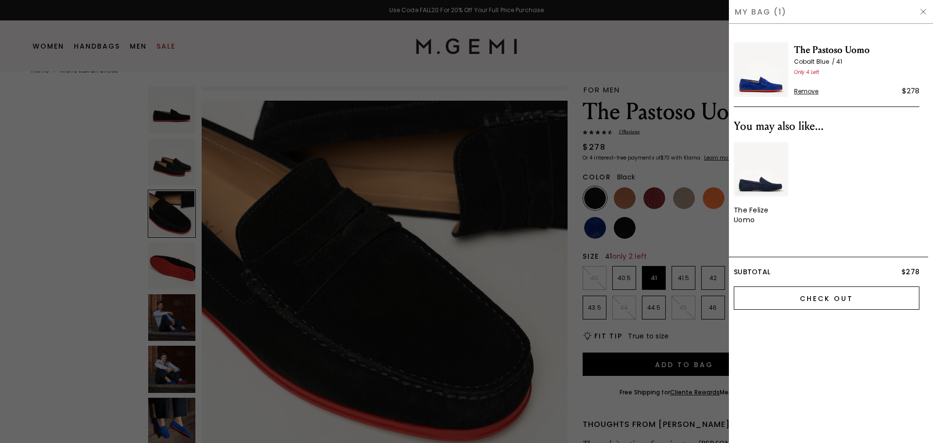
click at [823, 298] on input "Check Out" at bounding box center [827, 297] width 186 height 23
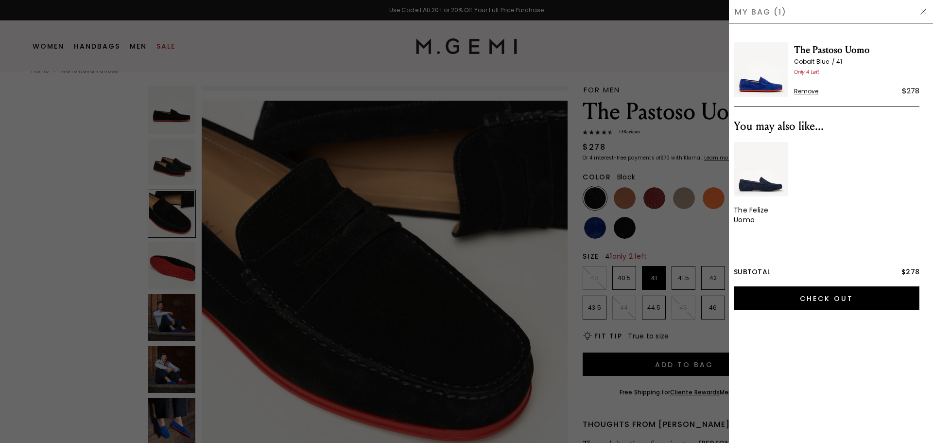
click at [813, 89] on span "Remove" at bounding box center [806, 91] width 25 height 8
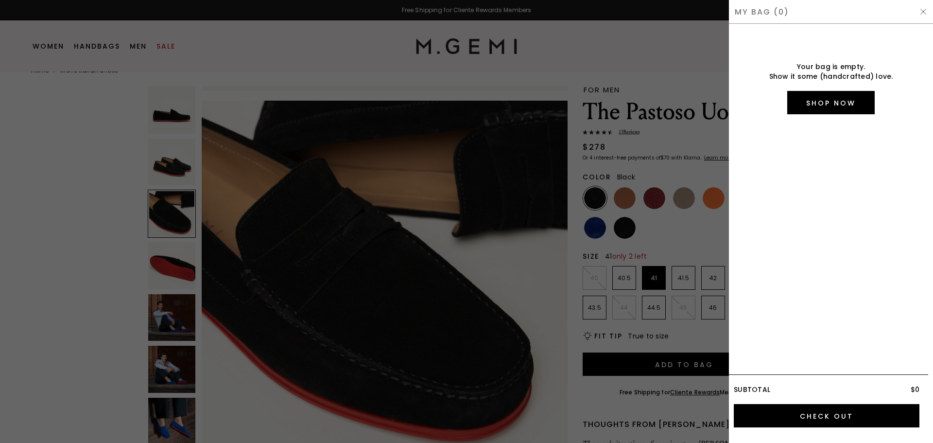
click at [631, 372] on div at bounding box center [466, 221] width 933 height 443
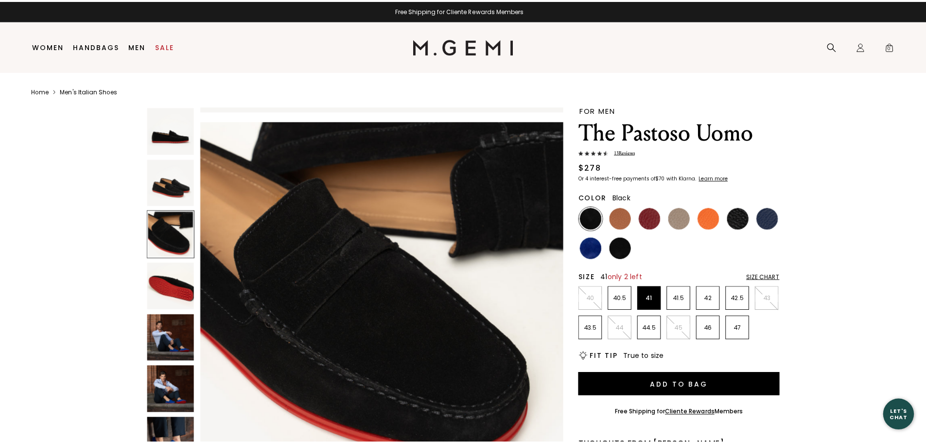
scroll to position [20, 0]
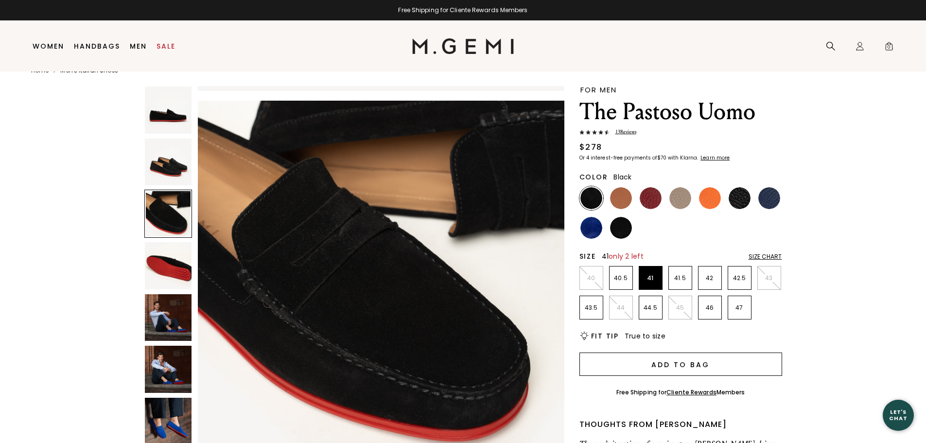
click at [730, 365] on button "Add to Bag" at bounding box center [680, 363] width 203 height 23
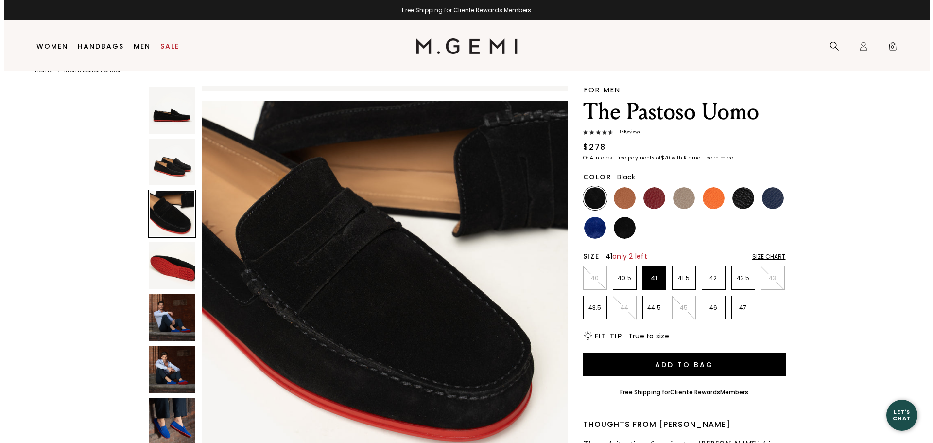
scroll to position [0, 0]
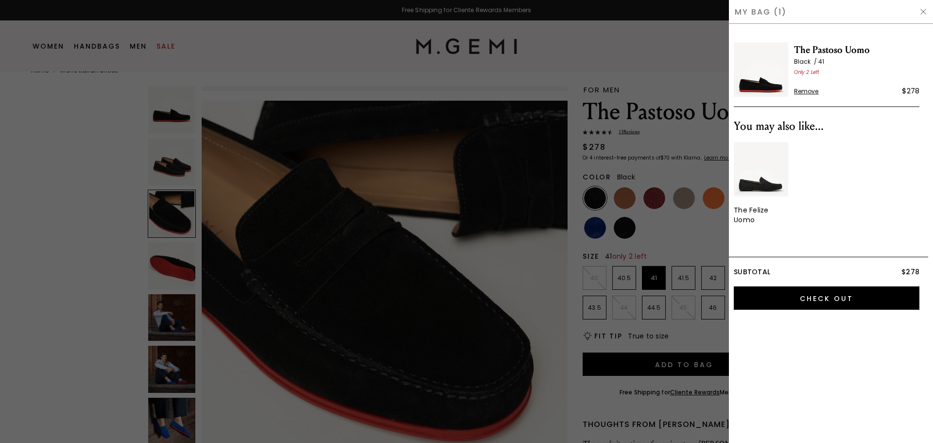
click at [807, 56] on span "The Pastoso Uomo" at bounding box center [856, 50] width 125 height 16
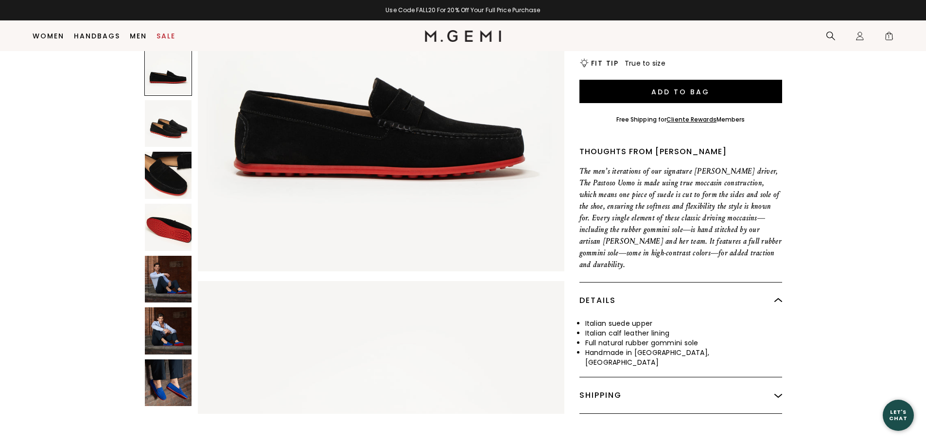
scroll to position [146, 0]
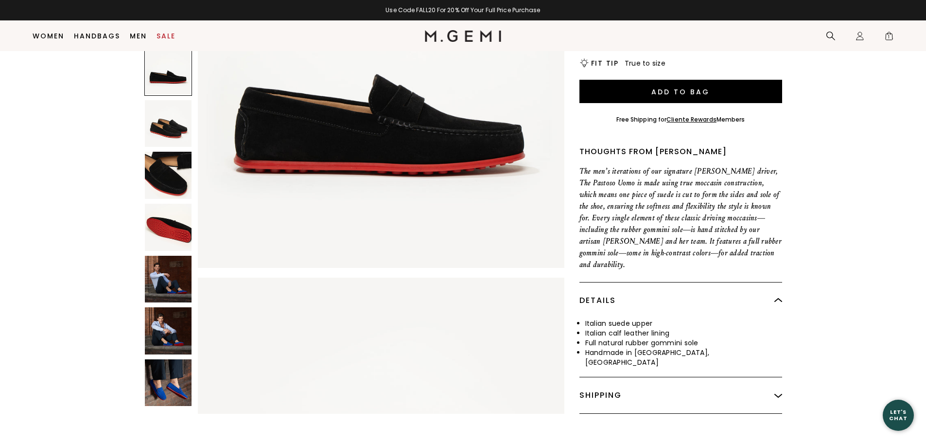
click at [392, 103] on img at bounding box center [381, 85] width 366 height 366
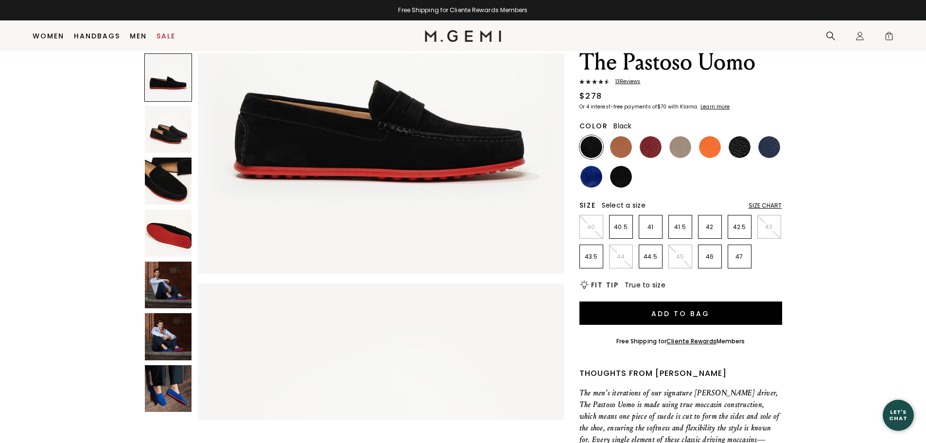
scroll to position [28, 0]
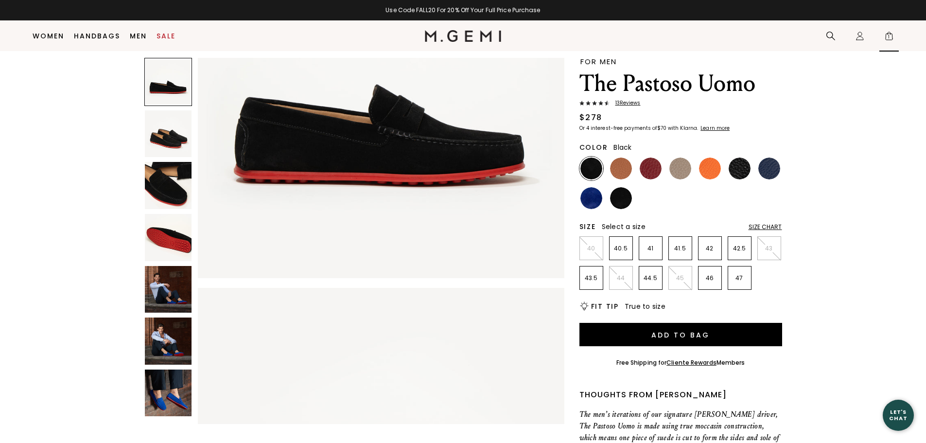
click at [889, 34] on span "1" at bounding box center [889, 38] width 10 height 10
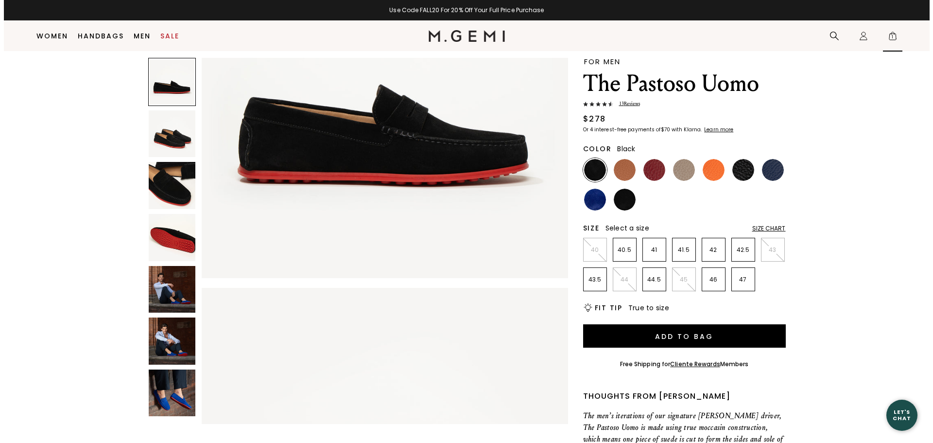
scroll to position [0, 0]
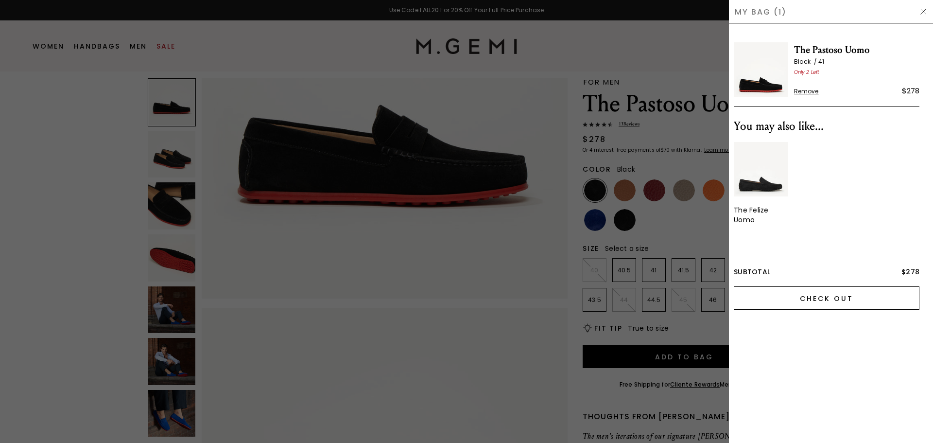
click at [774, 295] on input "Check Out" at bounding box center [827, 297] width 186 height 23
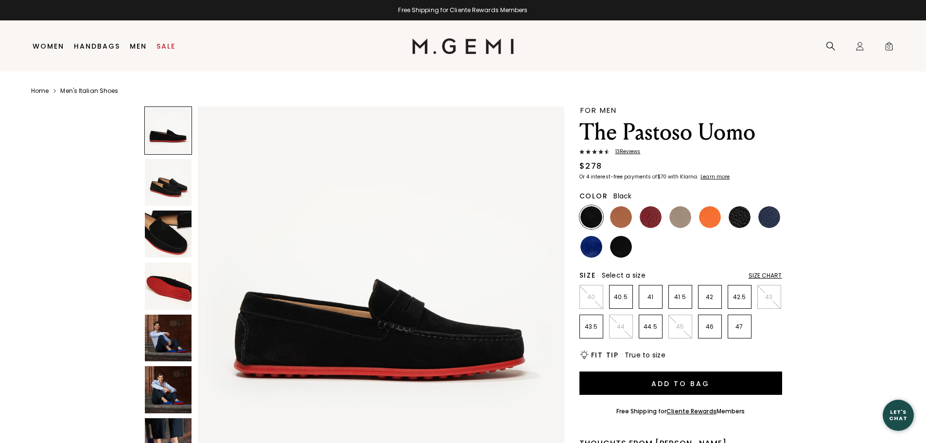
click at [586, 212] on img at bounding box center [591, 217] width 22 height 22
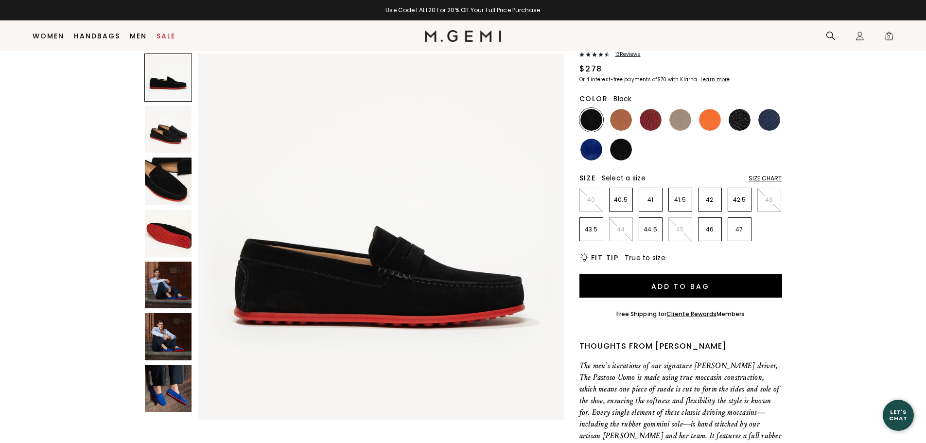
scroll to position [28, 0]
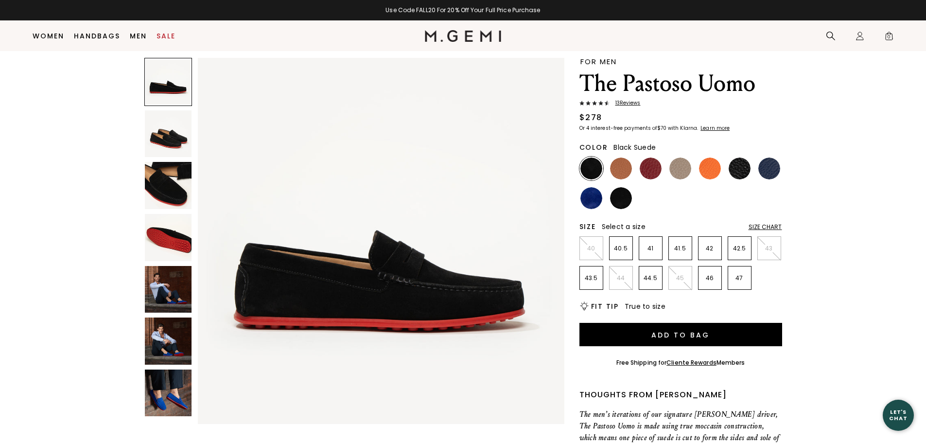
click at [621, 196] on img at bounding box center [621, 198] width 22 height 22
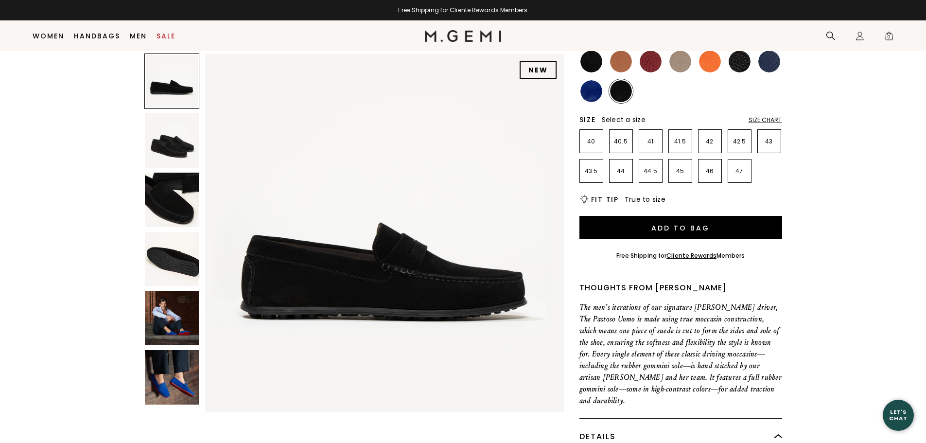
scroll to position [125, 0]
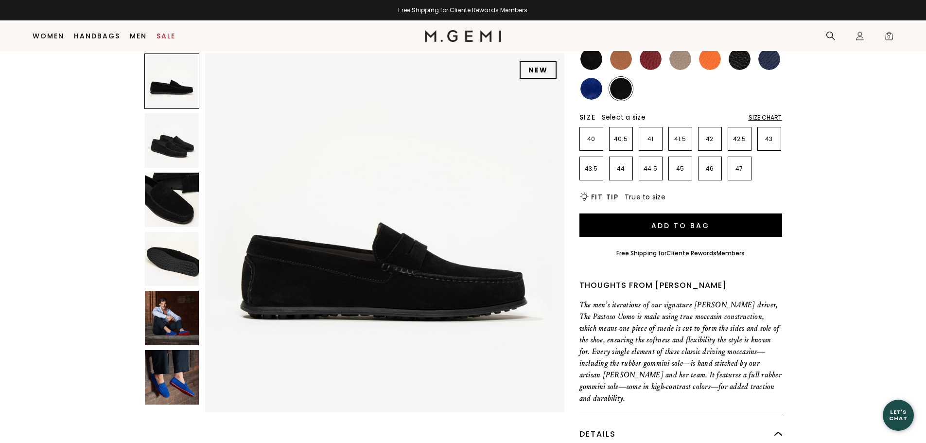
click at [589, 62] on img at bounding box center [591, 59] width 22 height 22
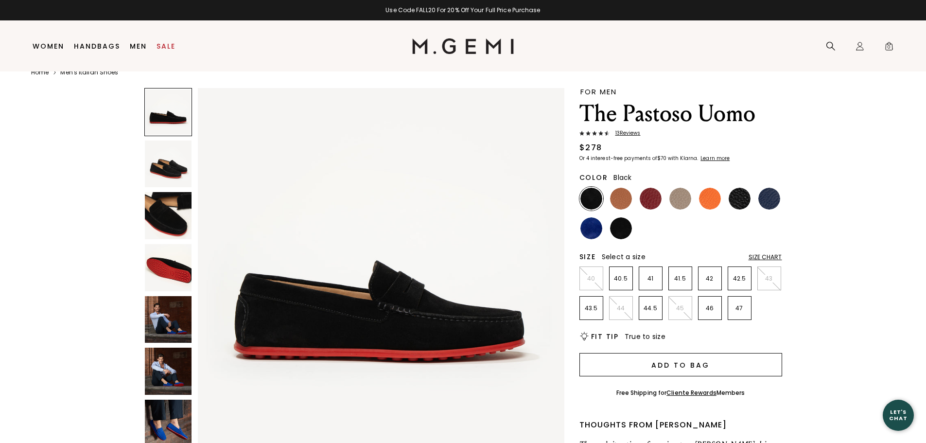
scroll to position [20, 0]
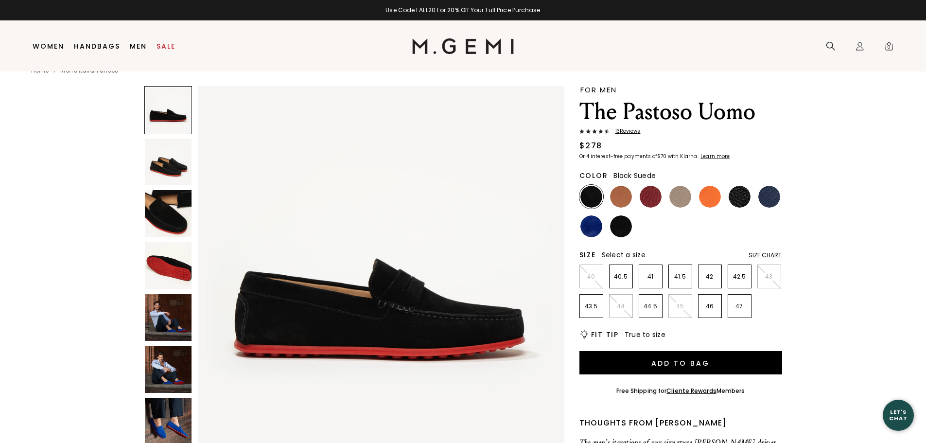
click at [618, 226] on img at bounding box center [621, 226] width 22 height 22
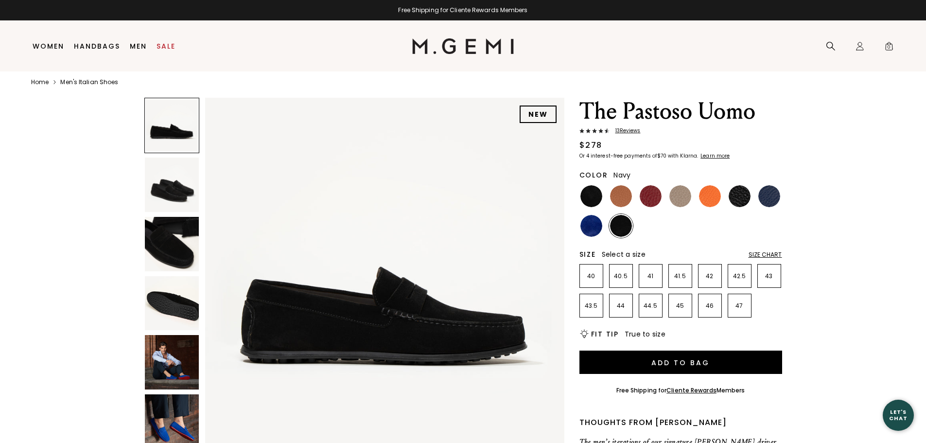
scroll to position [20, 0]
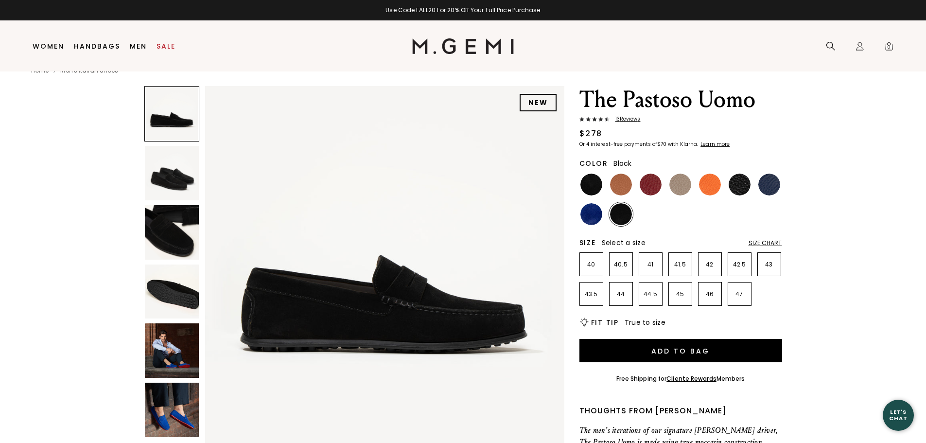
click at [739, 182] on img at bounding box center [739, 184] width 22 height 22
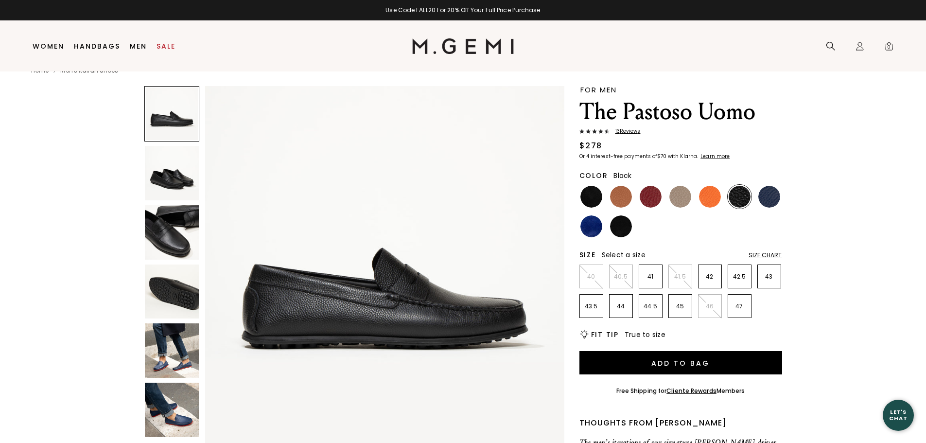
click at [589, 197] on img at bounding box center [591, 197] width 22 height 22
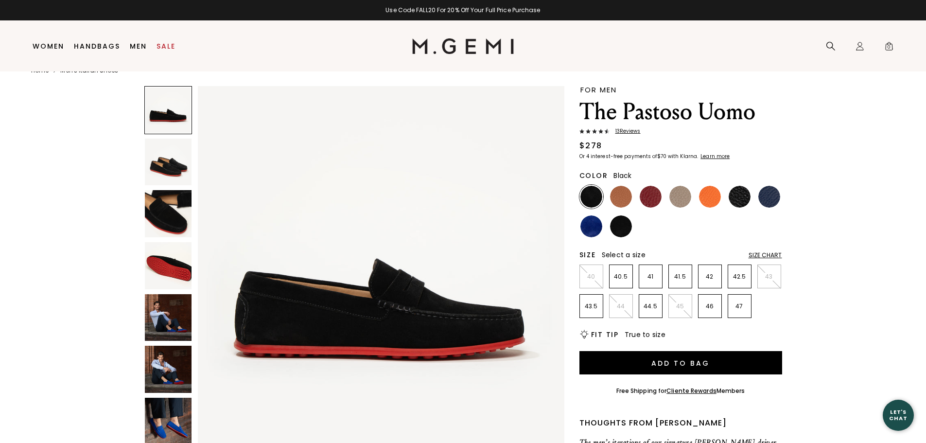
click at [745, 194] on img at bounding box center [739, 197] width 22 height 22
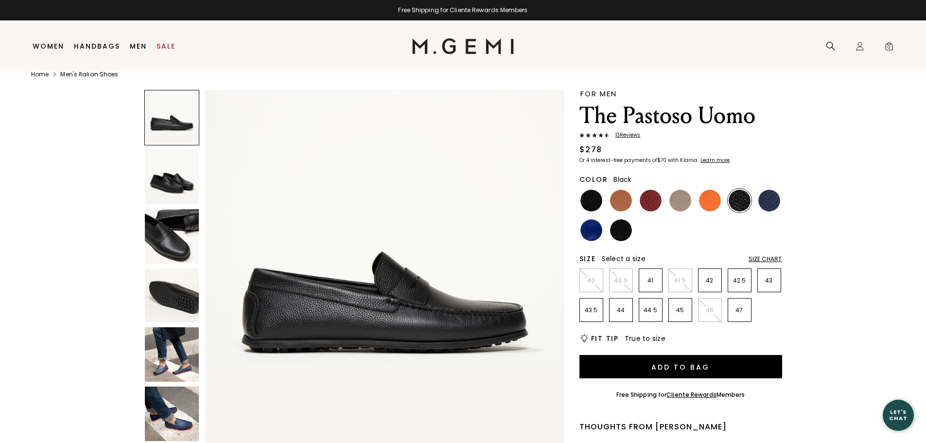
scroll to position [23, 0]
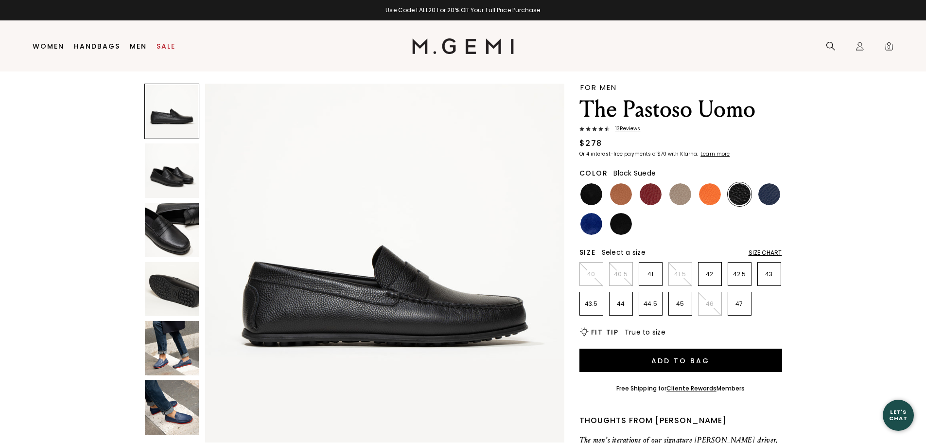
click at [621, 221] on img at bounding box center [621, 224] width 22 height 22
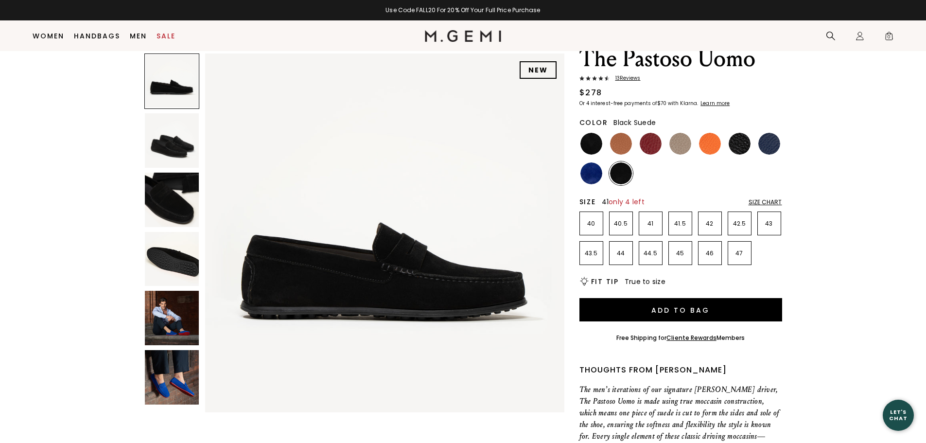
scroll to position [51, 0]
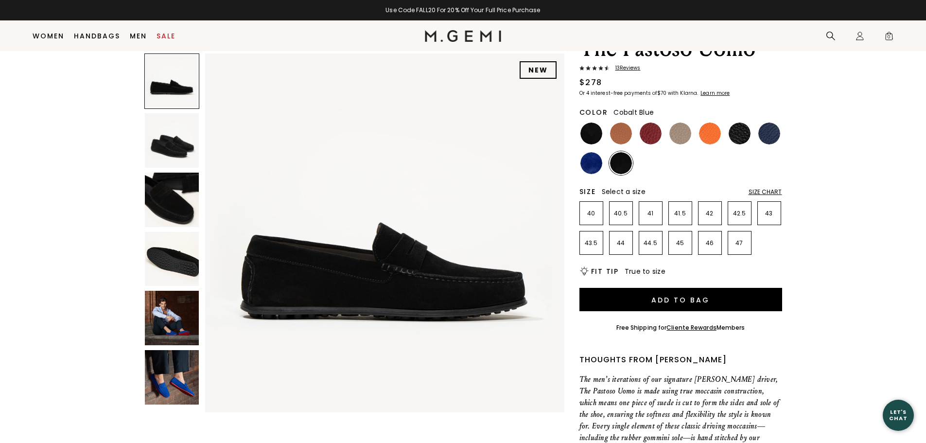
click at [583, 163] on img at bounding box center [591, 163] width 22 height 22
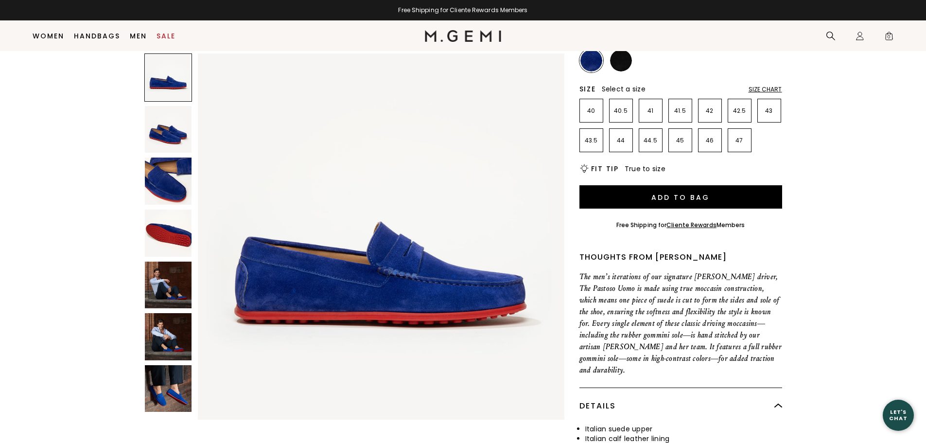
scroll to position [197, 0]
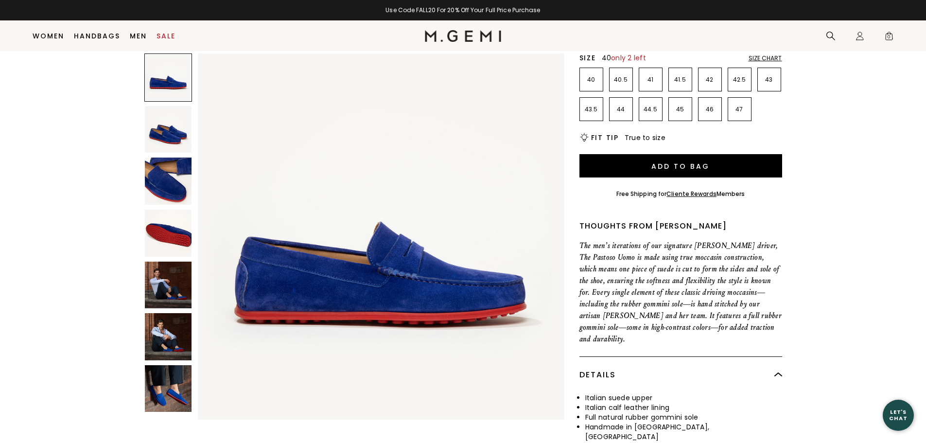
click at [591, 80] on p "40" at bounding box center [591, 80] width 23 height 8
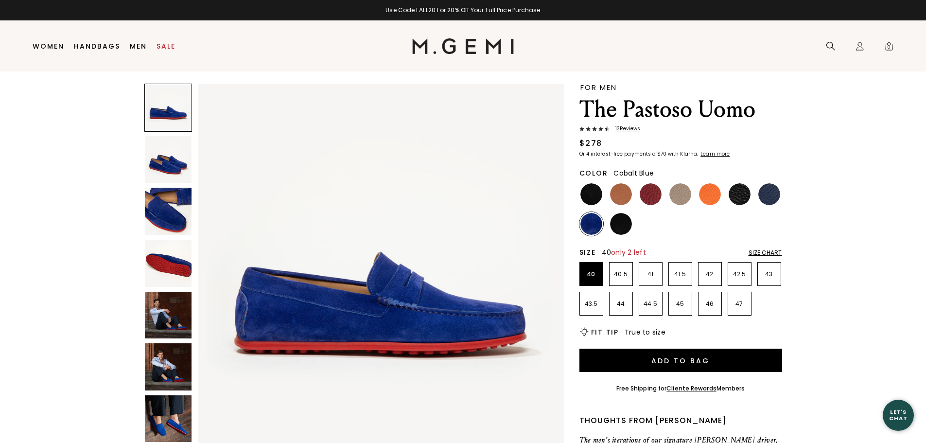
scroll to position [20, 0]
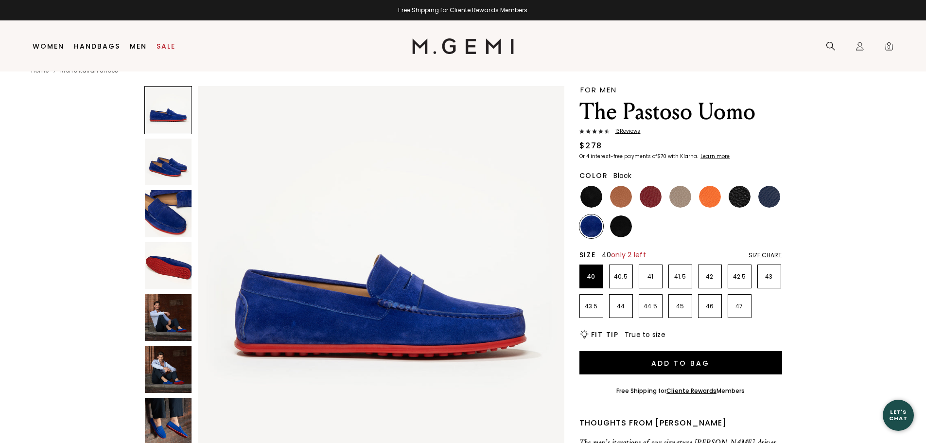
click at [583, 193] on img at bounding box center [591, 197] width 22 height 22
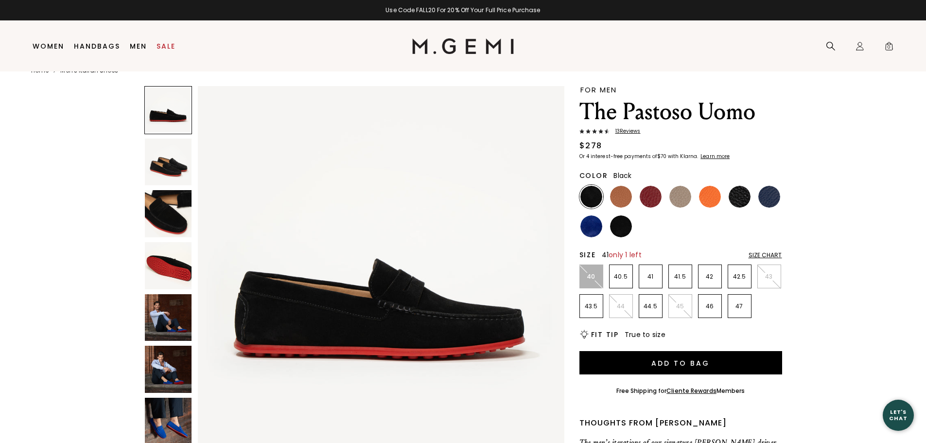
click at [657, 274] on p "41" at bounding box center [650, 277] width 23 height 8
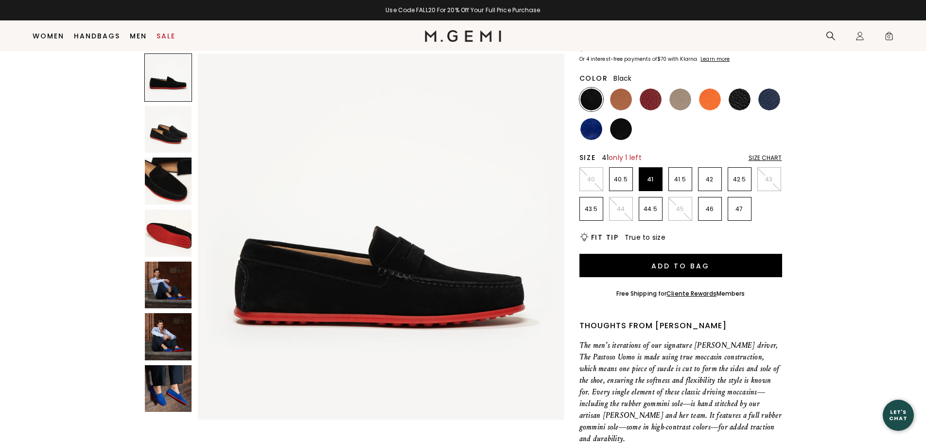
scroll to position [146, 0]
